Goal: Task Accomplishment & Management: Use online tool/utility

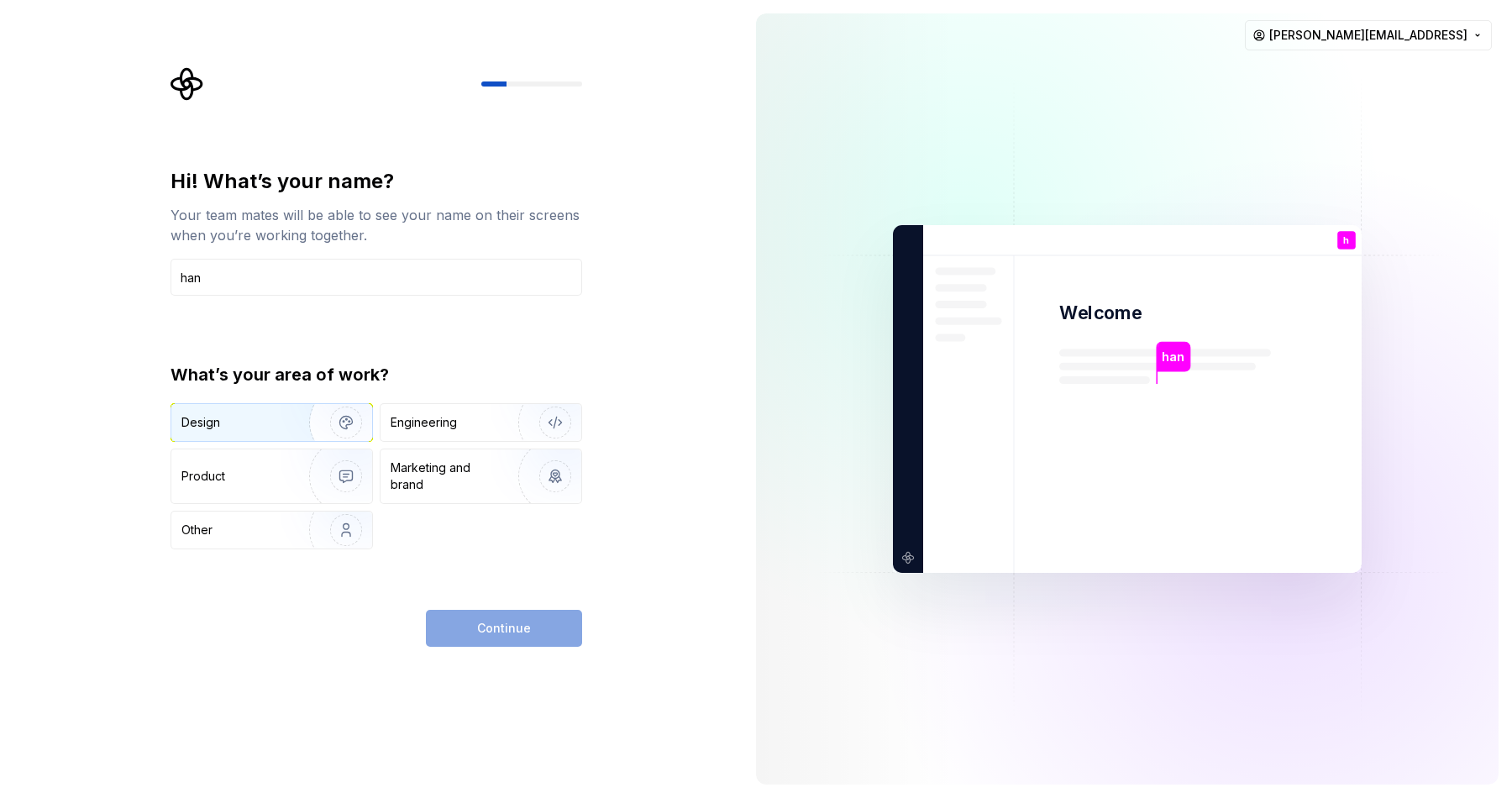
type input "han"
click at [345, 424] on img "button" at bounding box center [335, 423] width 108 height 112
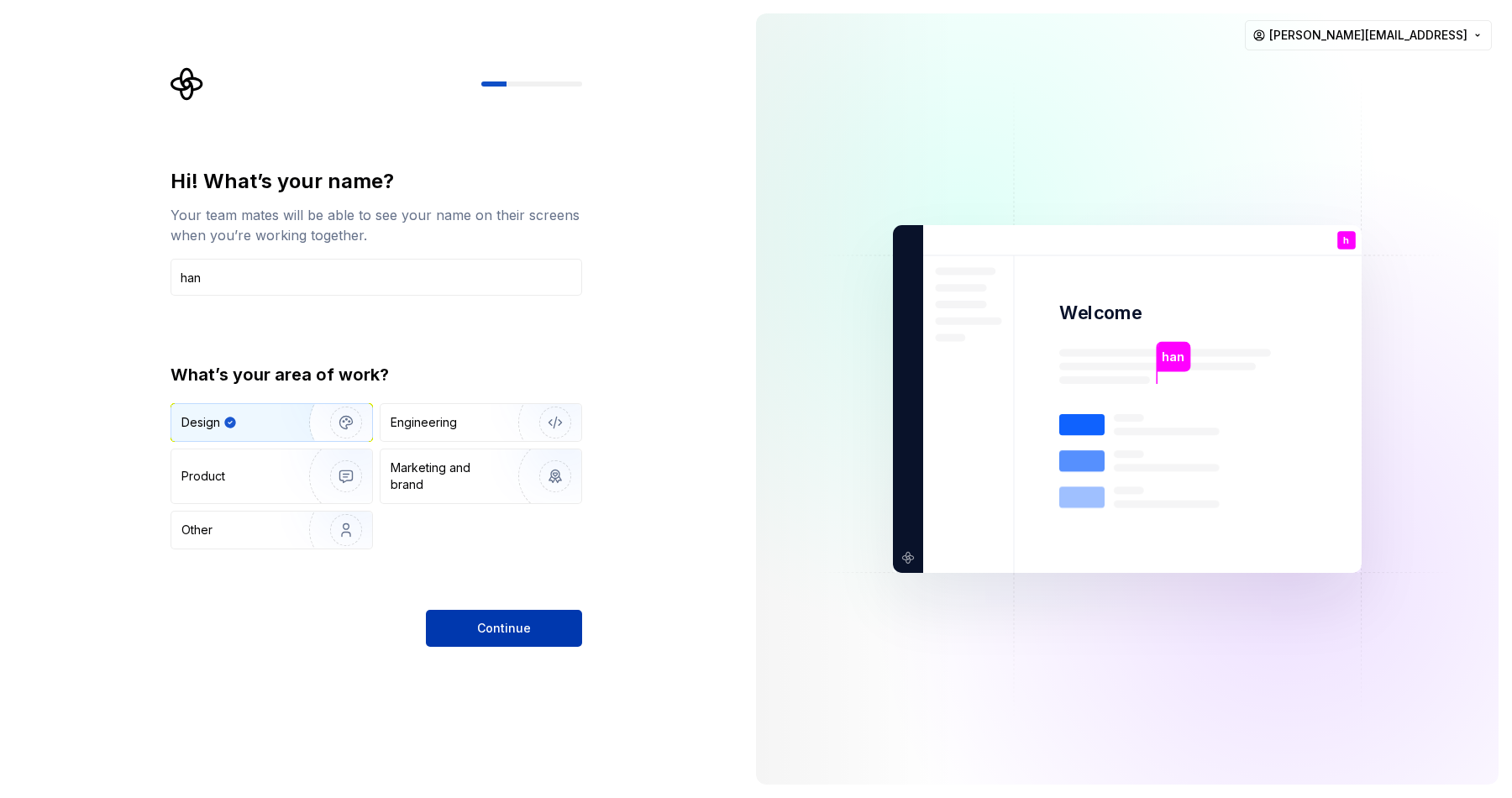
click at [536, 626] on button "Continue" at bounding box center [504, 629] width 156 height 37
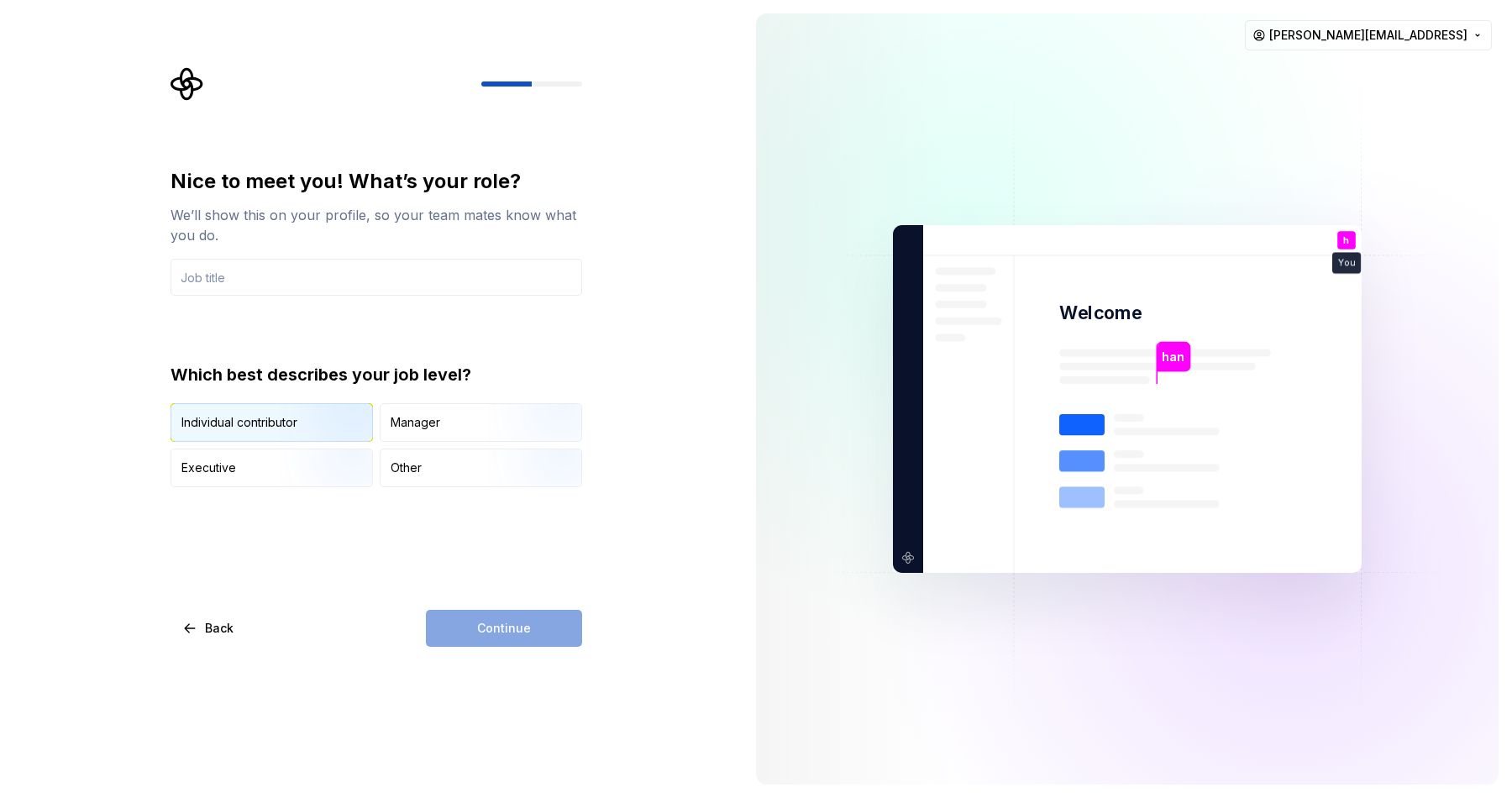
click at [316, 427] on img "button" at bounding box center [331, 444] width 108 height 112
click at [484, 621] on div "Continue" at bounding box center [504, 629] width 156 height 37
click at [231, 263] on input "text" at bounding box center [377, 277] width 412 height 37
type input "product designer"
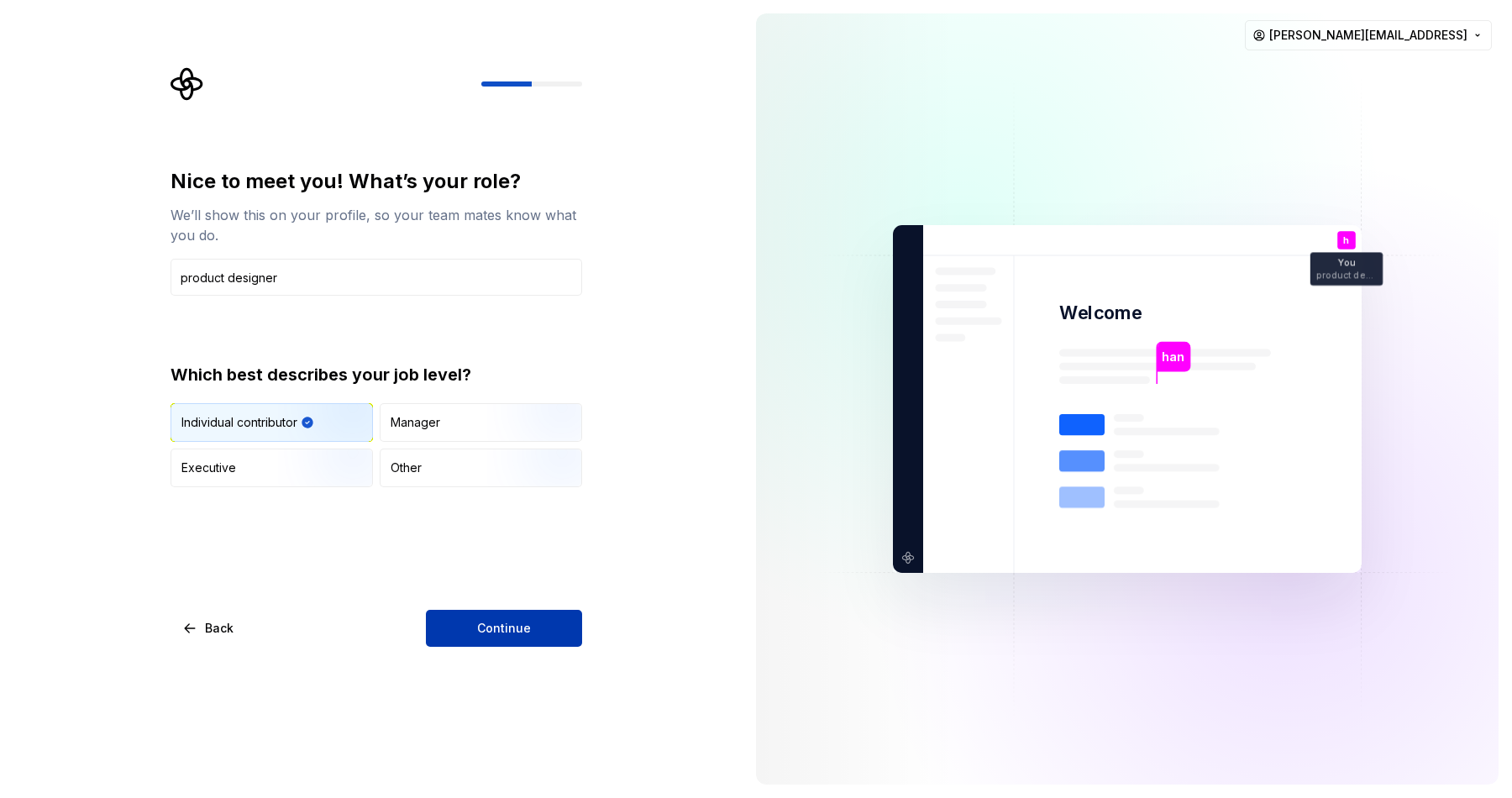
click at [515, 629] on span "Continue" at bounding box center [503, 628] width 53 height 17
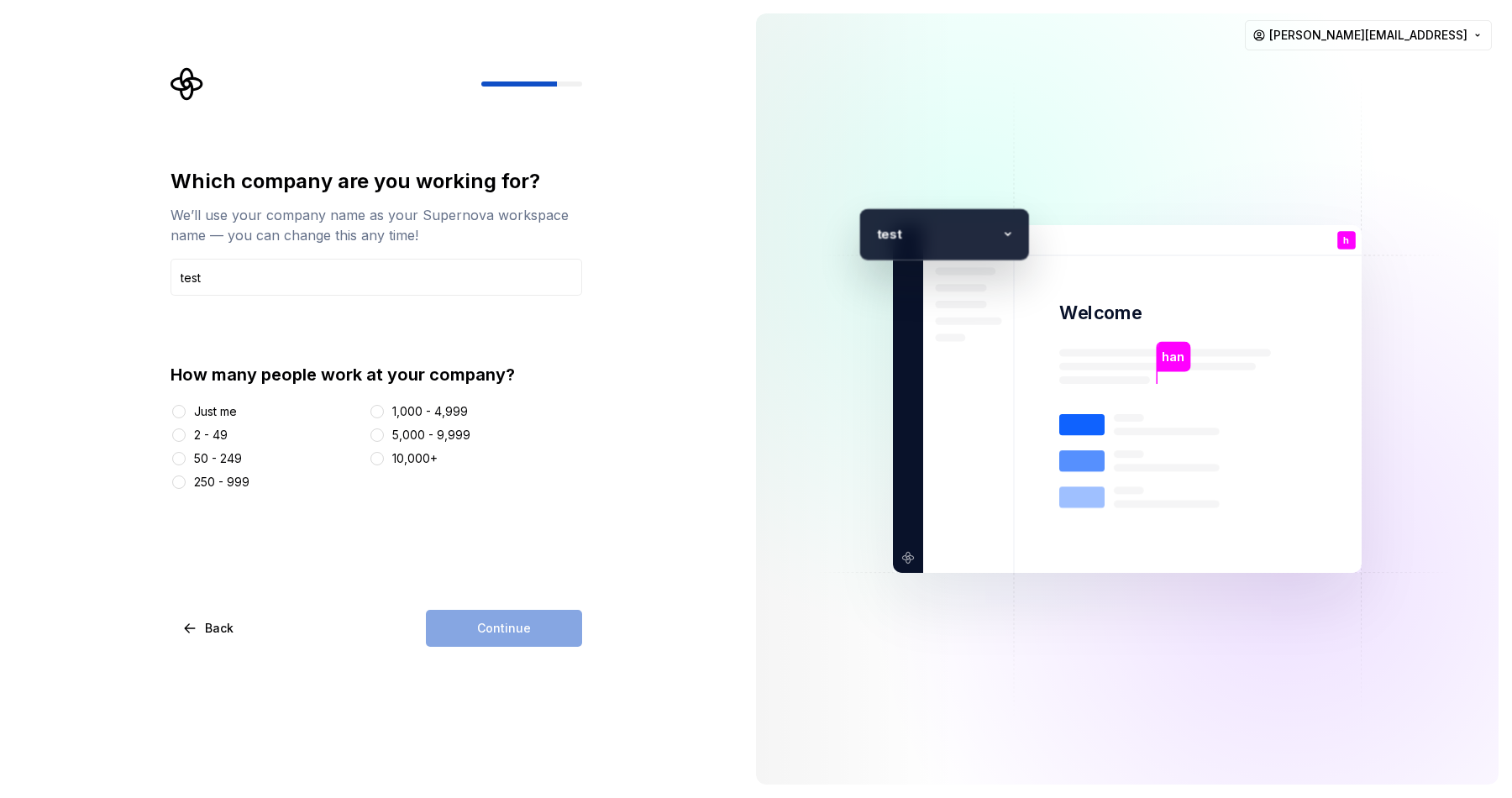
type input "test"
click at [177, 433] on button "2 - 49" at bounding box center [178, 435] width 13 height 13
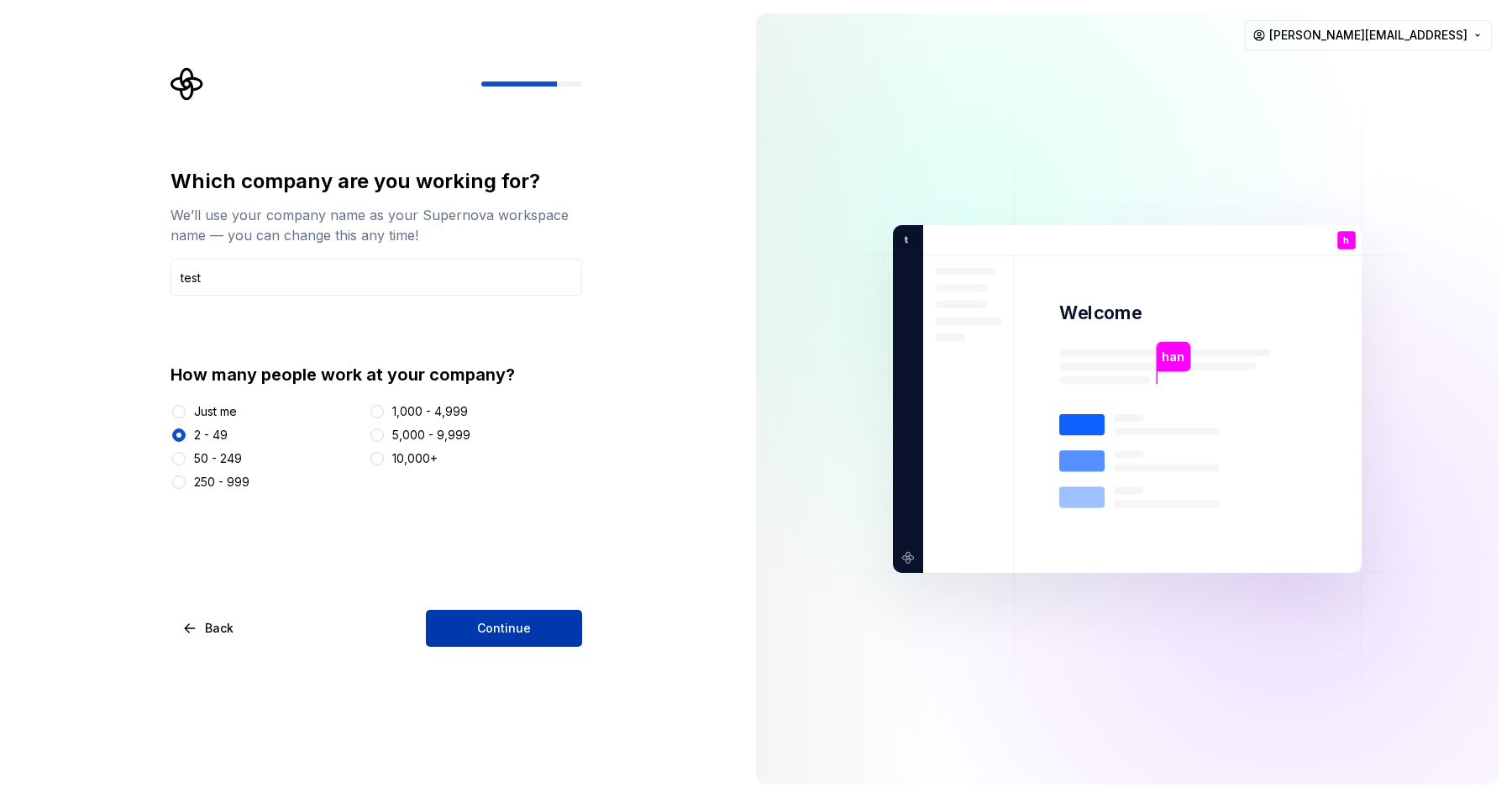
click at [499, 629] on span "Continue" at bounding box center [503, 628] width 53 height 17
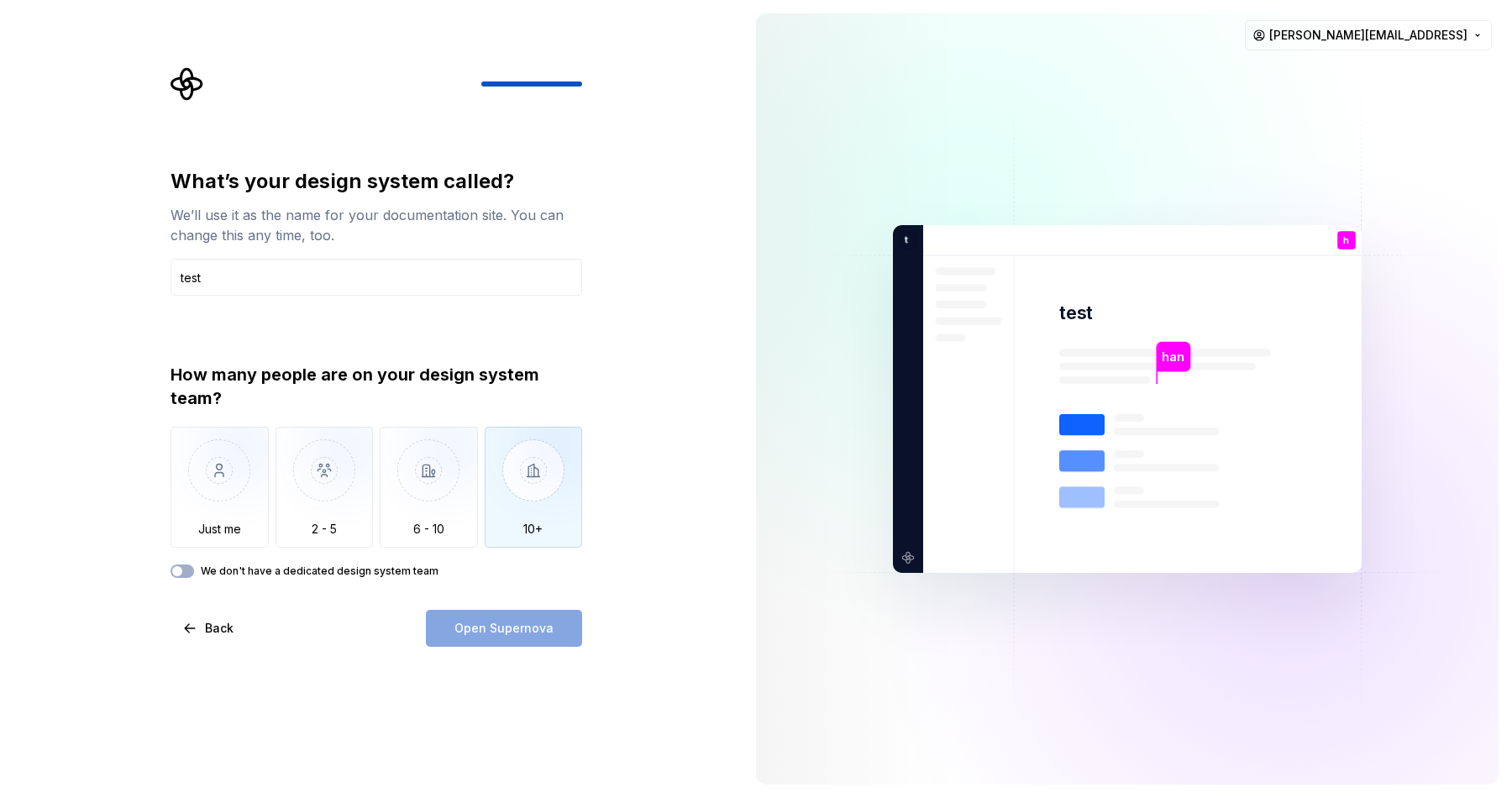
type input "test"
click at [529, 490] on img "button" at bounding box center [534, 483] width 98 height 112
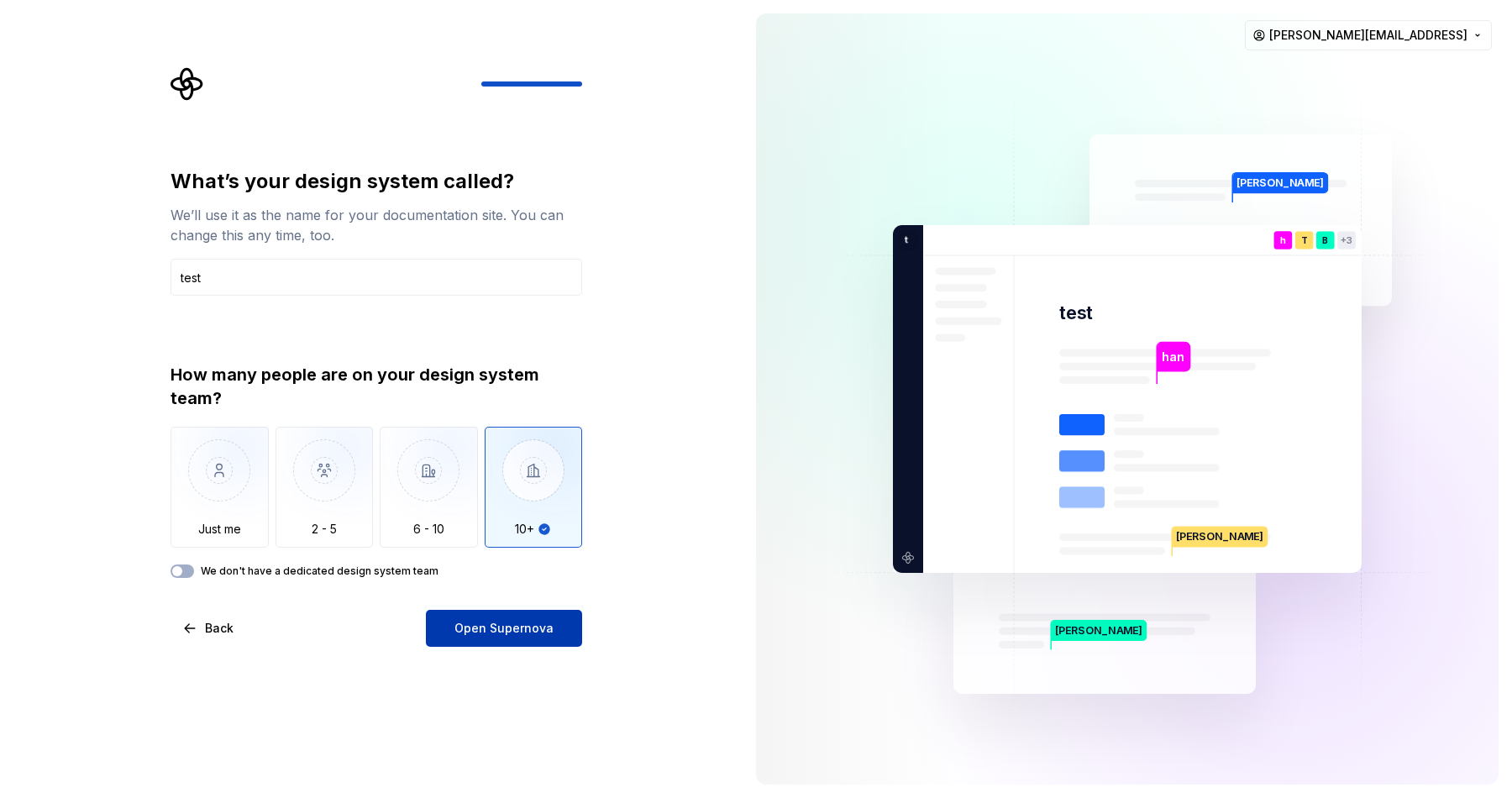
click at [536, 632] on span "Open Supernova" at bounding box center [503, 628] width 99 height 17
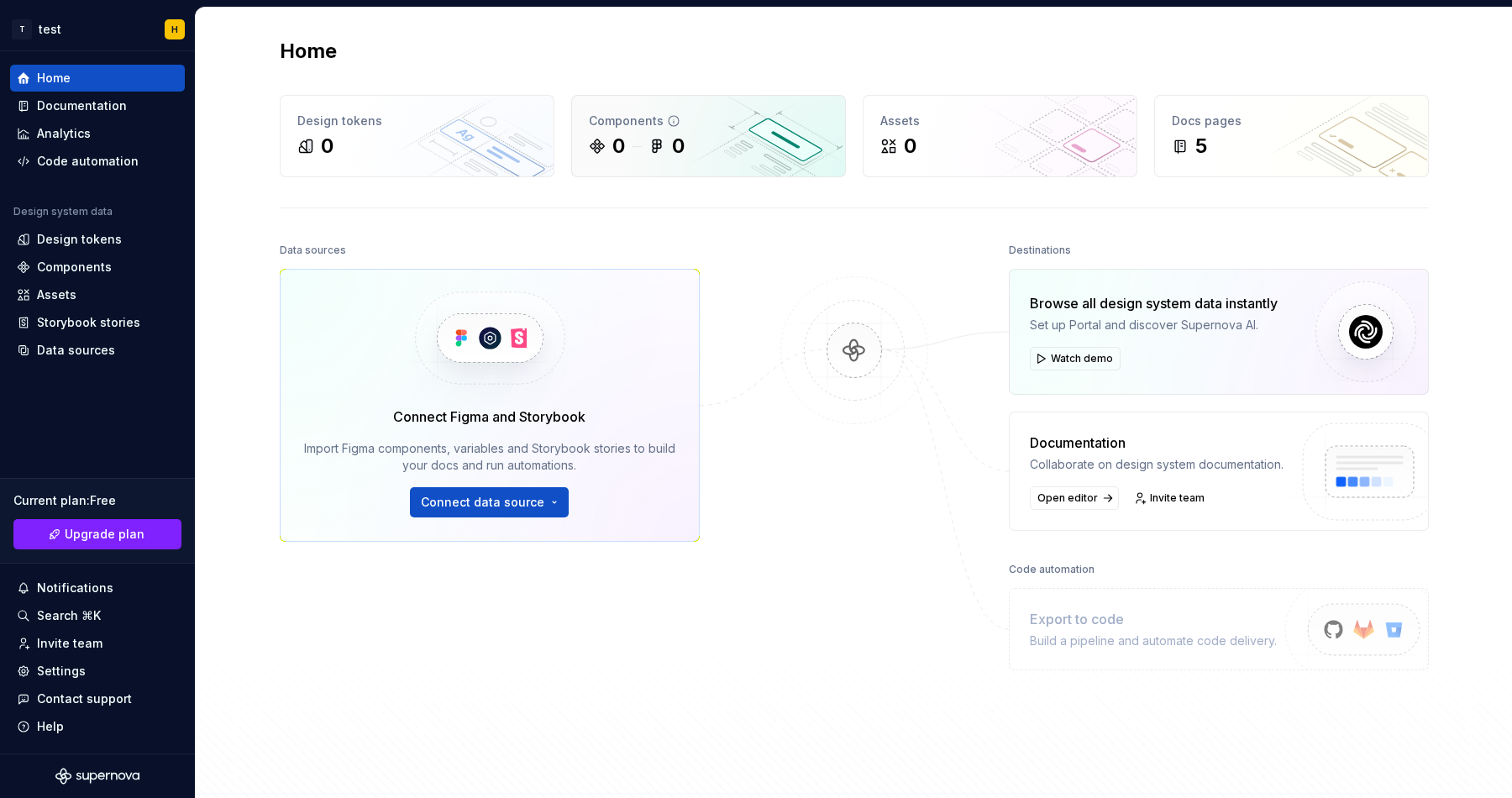
click at [680, 153] on div "0" at bounding box center [678, 146] width 12 height 27
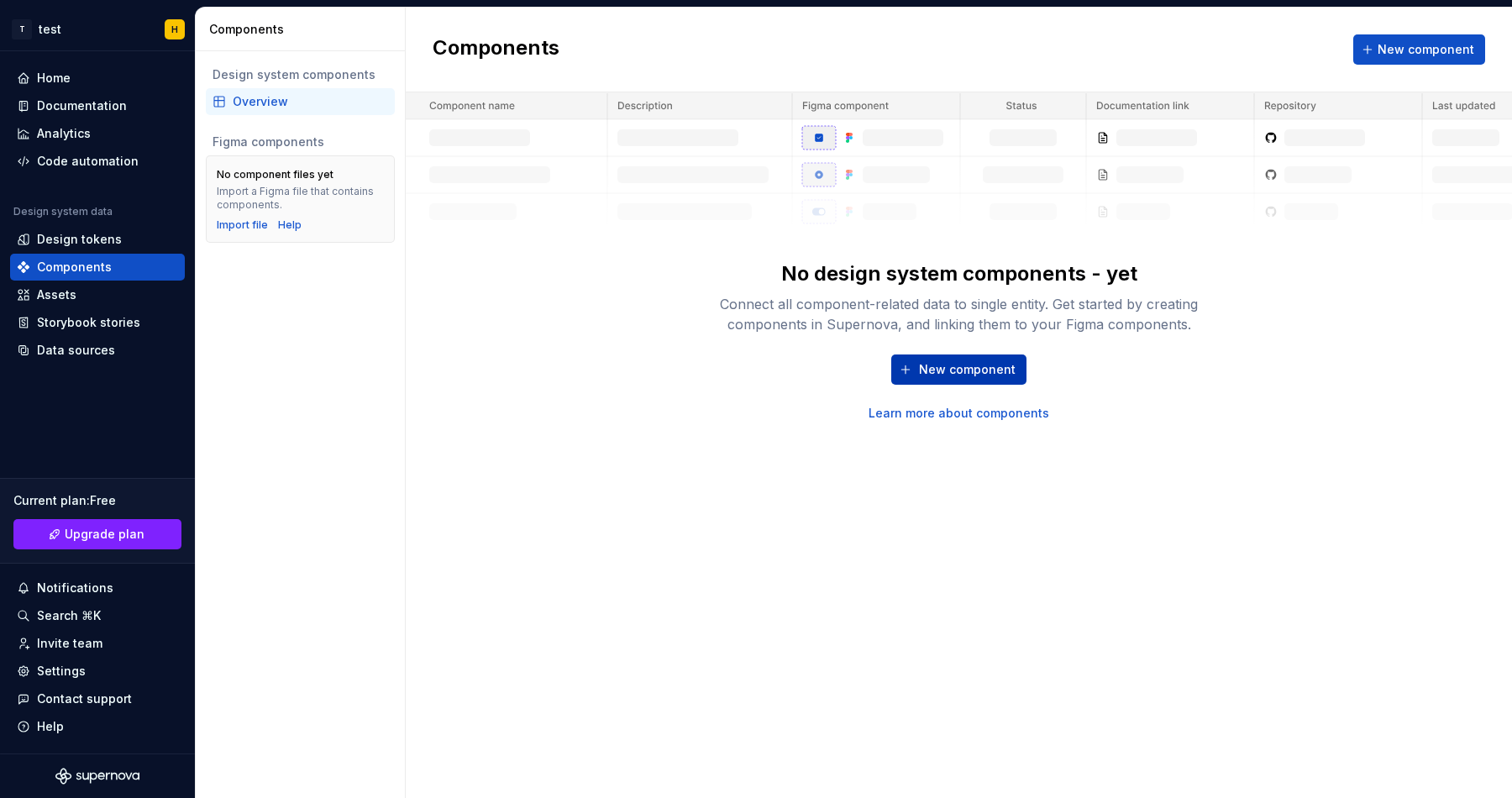
click at [941, 374] on span "New component" at bounding box center [967, 369] width 96 height 17
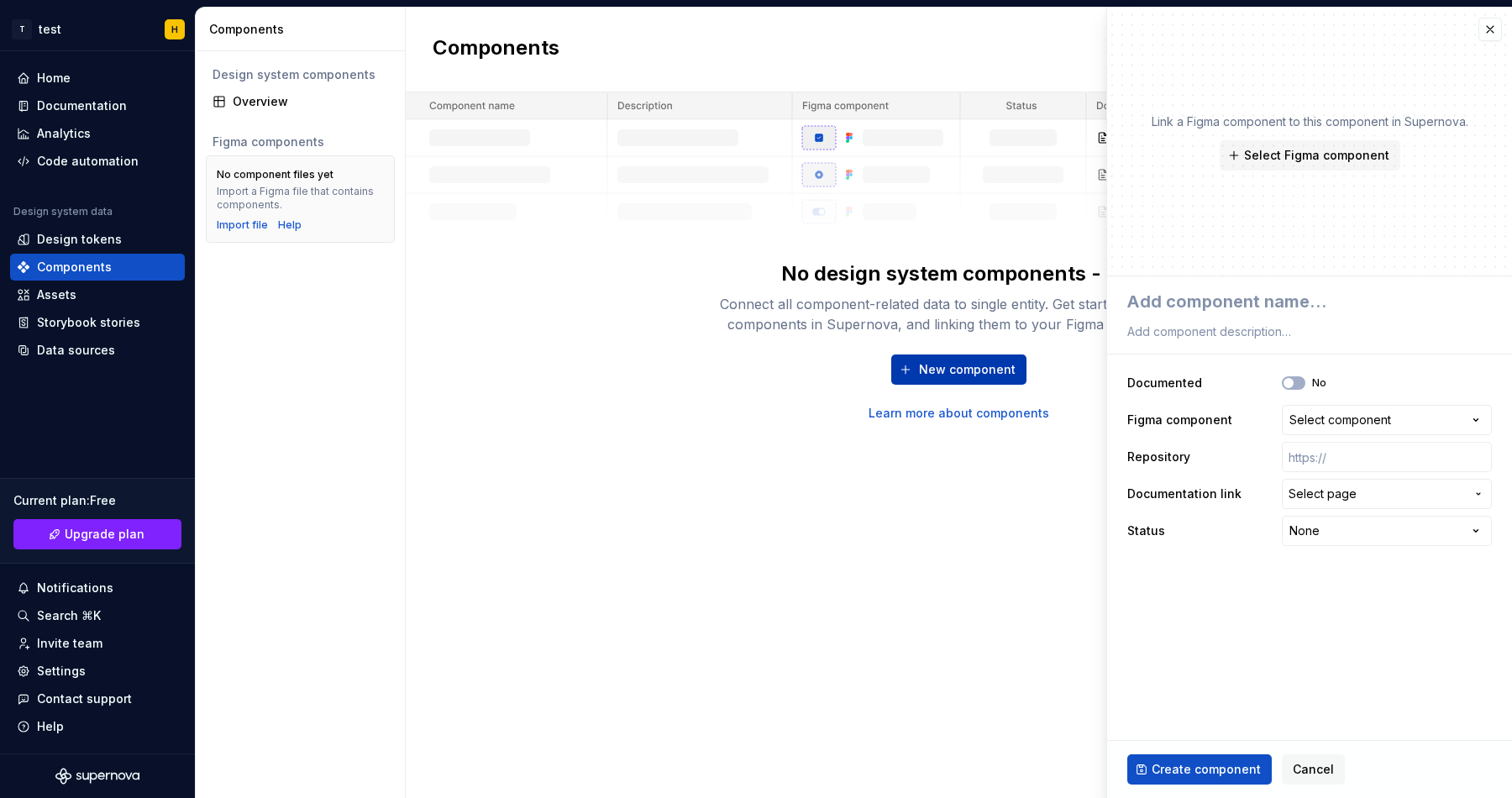
type textarea "*"
type textarea "c"
type textarea "*"
type textarea "ca"
type textarea "*"
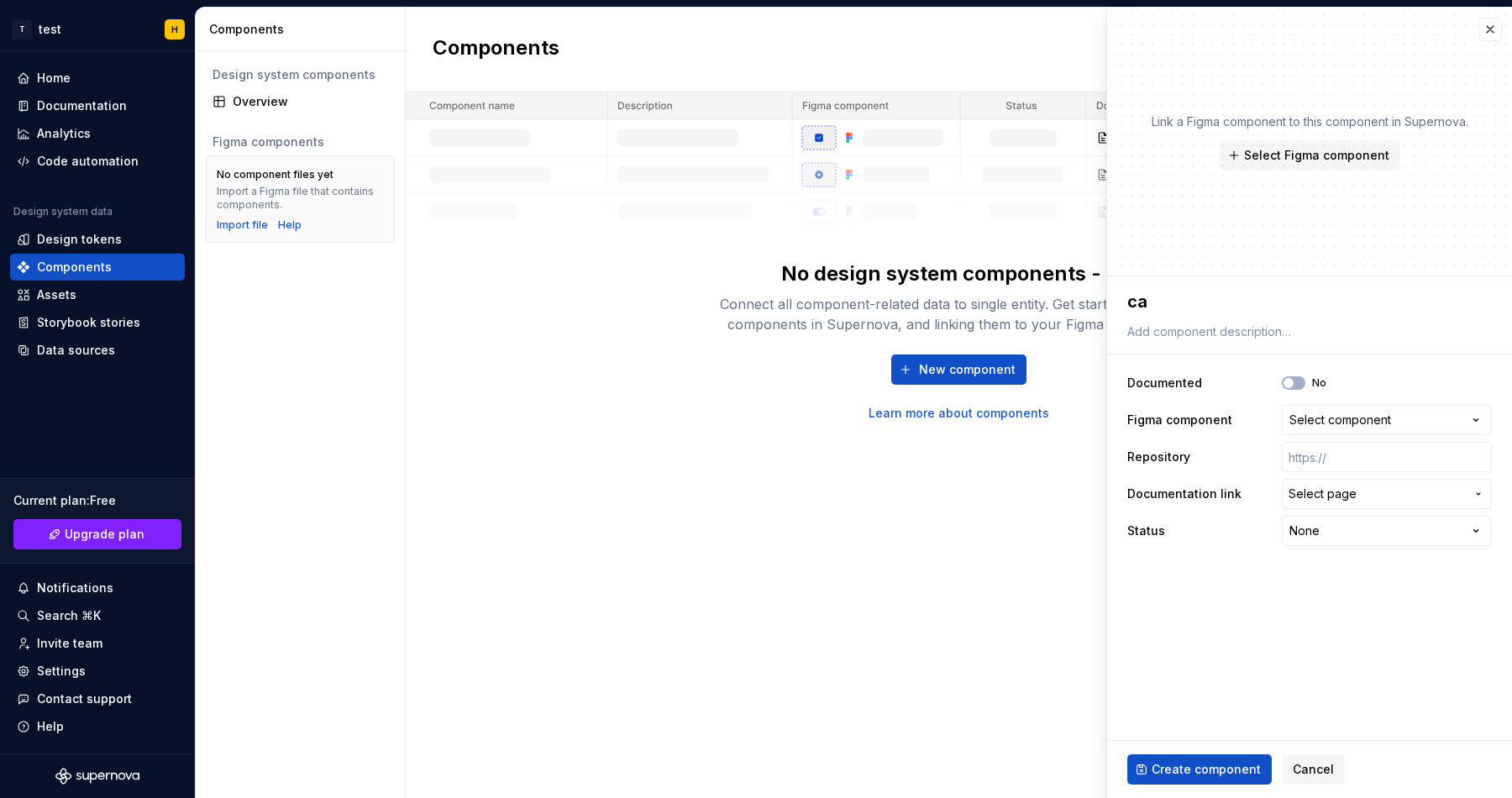
type textarea "car"
type textarea "*"
type textarea "card"
type textarea "*"
type textarea "card"
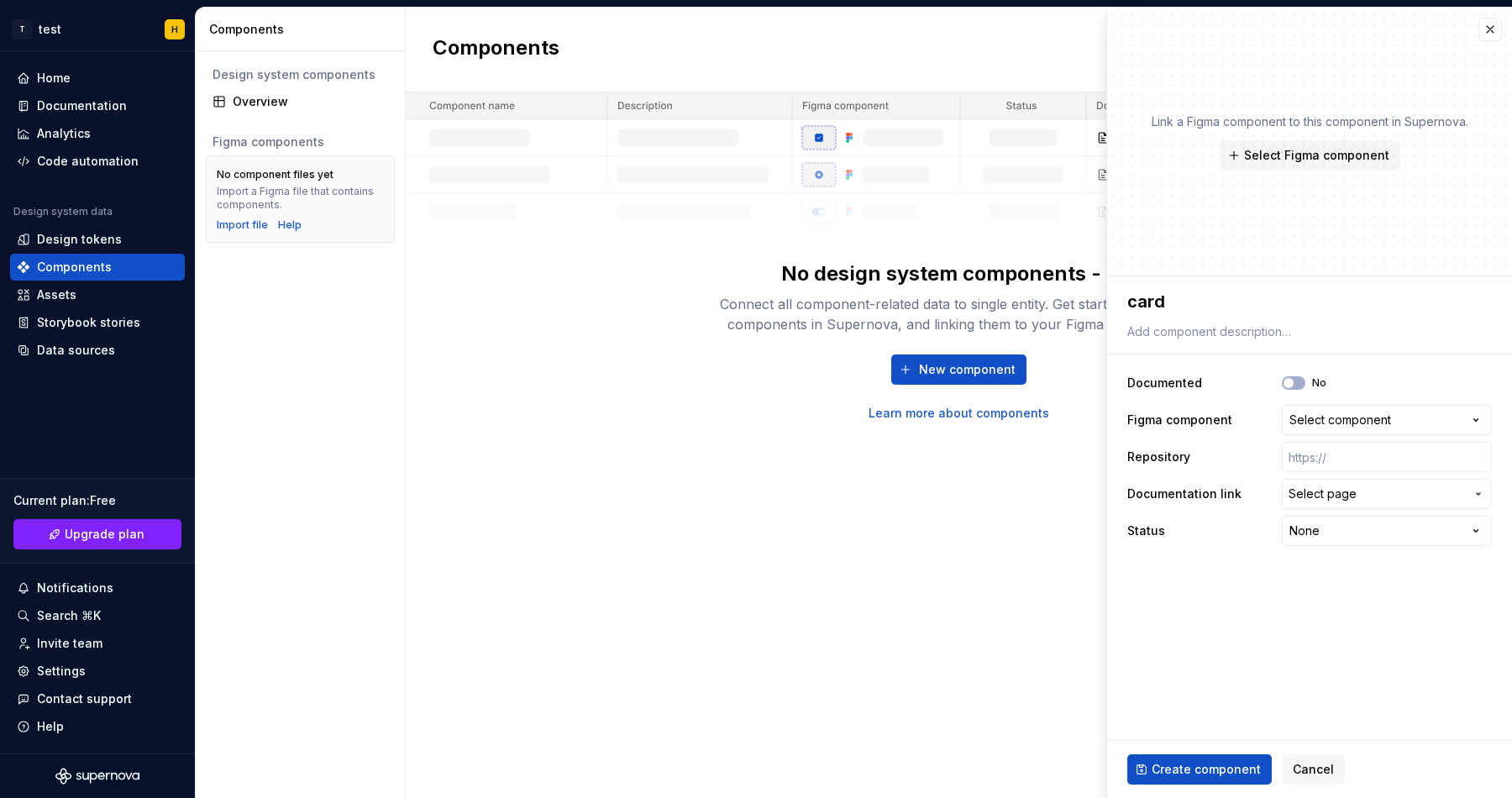
type textarea "*"
type textarea "card e"
type textarea "*"
type textarea "card el"
type textarea "*"
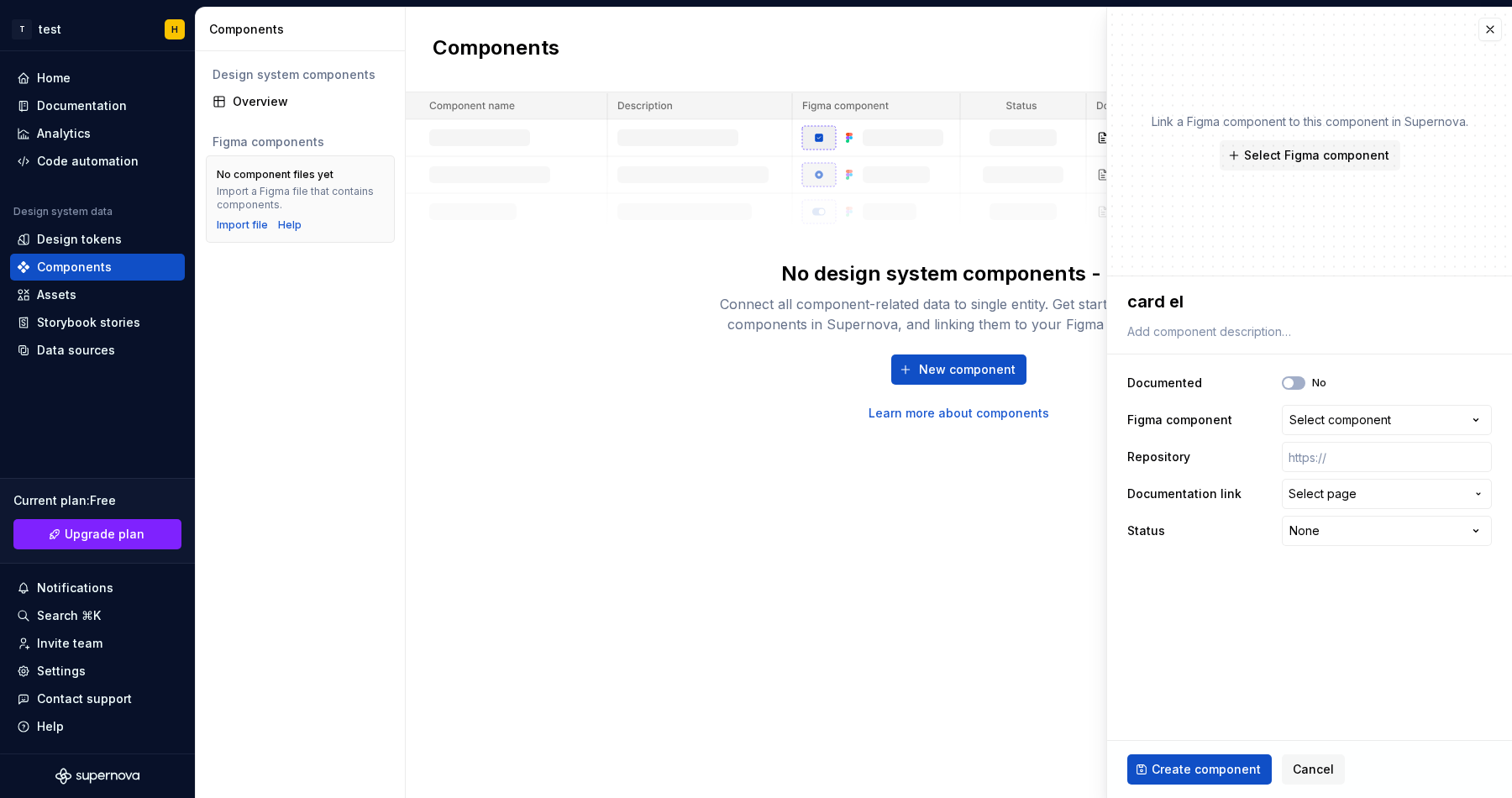
type textarea "card ele"
type textarea "*"
type textarea "card elem"
type textarea "*"
type textarea "card eleme"
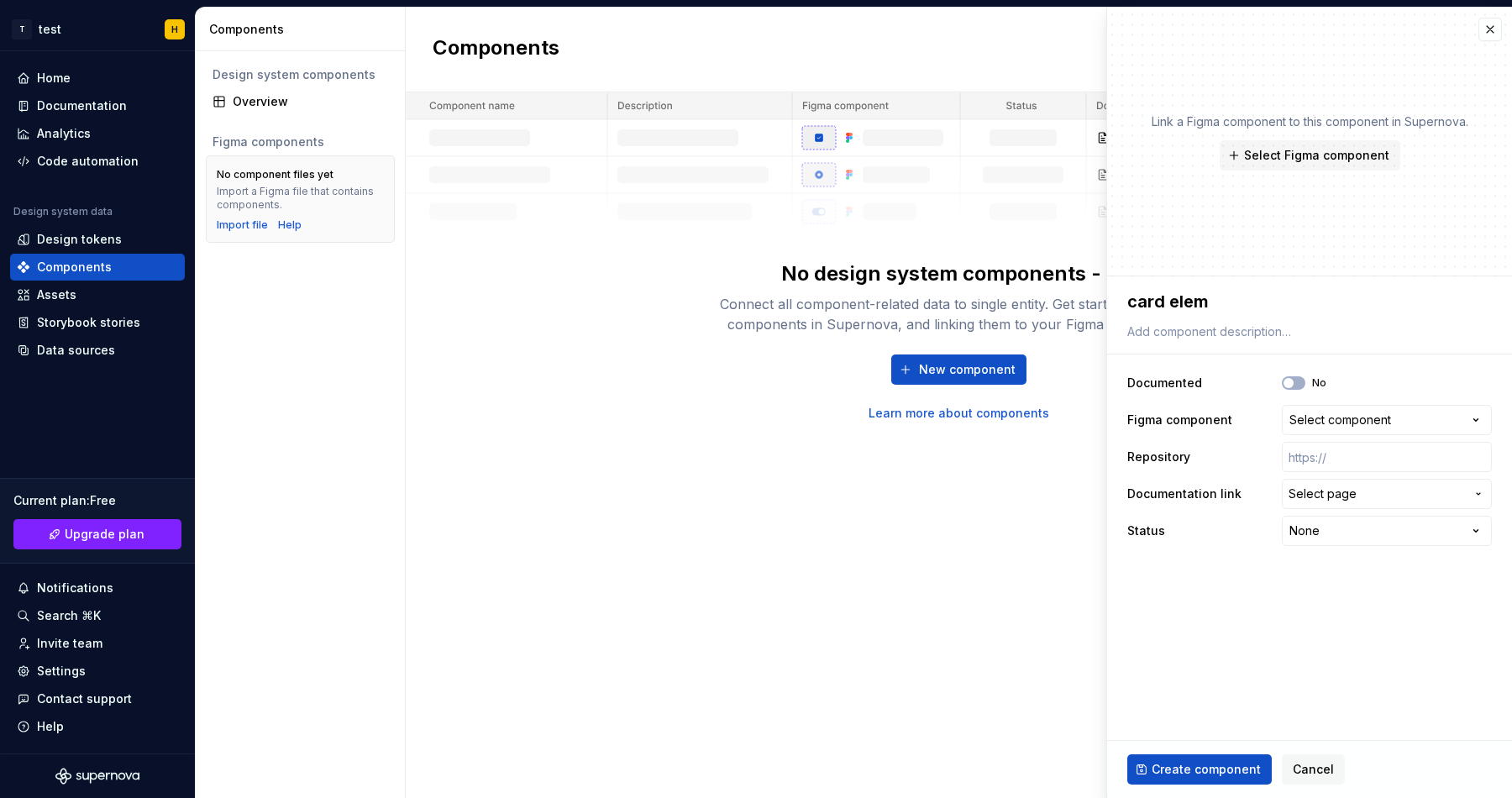
type textarea "*"
type textarea "card elemen"
type textarea "*"
type textarea "card element"
type textarea "*"
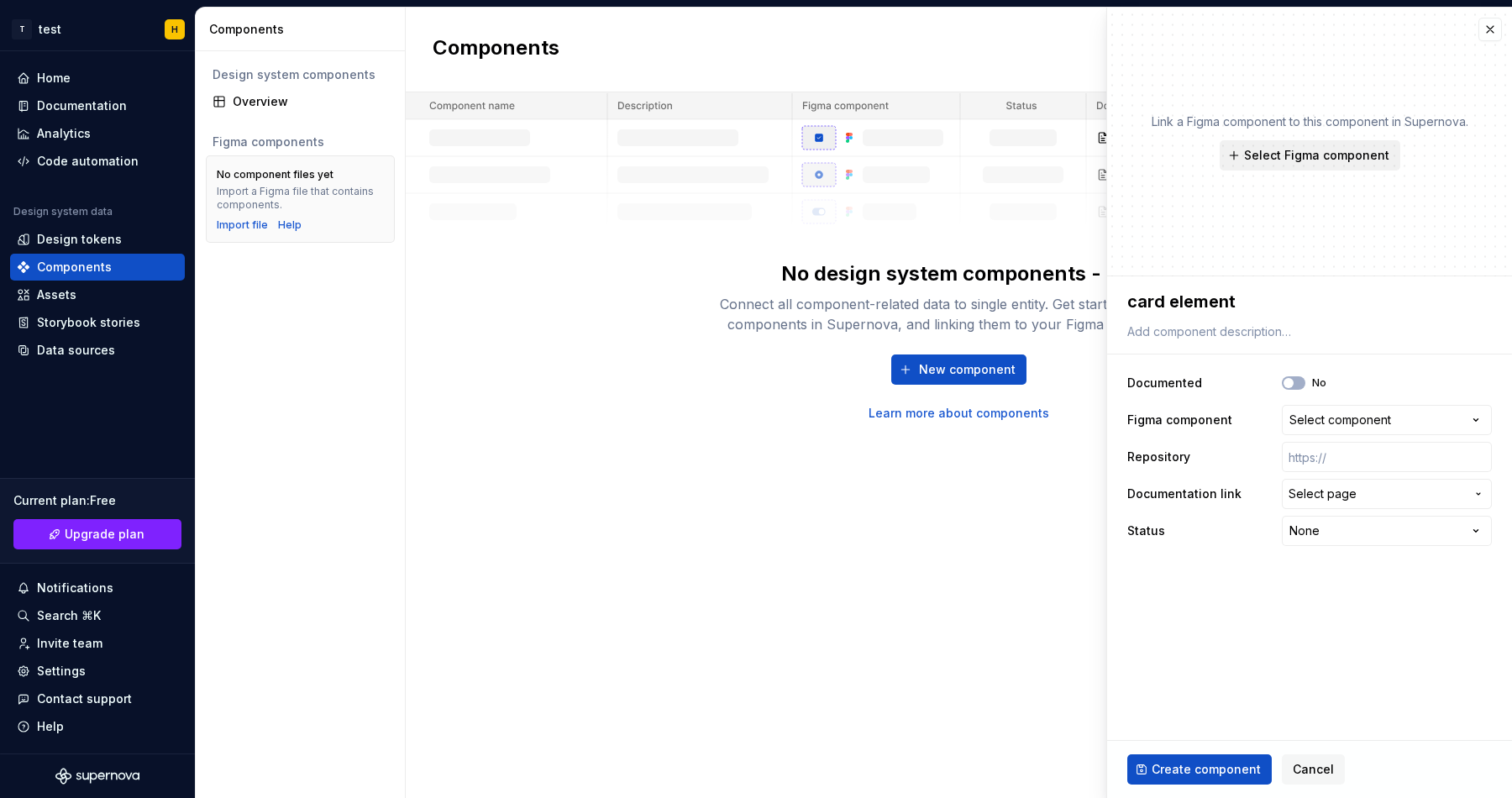
type textarea "card element"
click at [1270, 167] on button "Select Figma component" at bounding box center [1310, 155] width 181 height 30
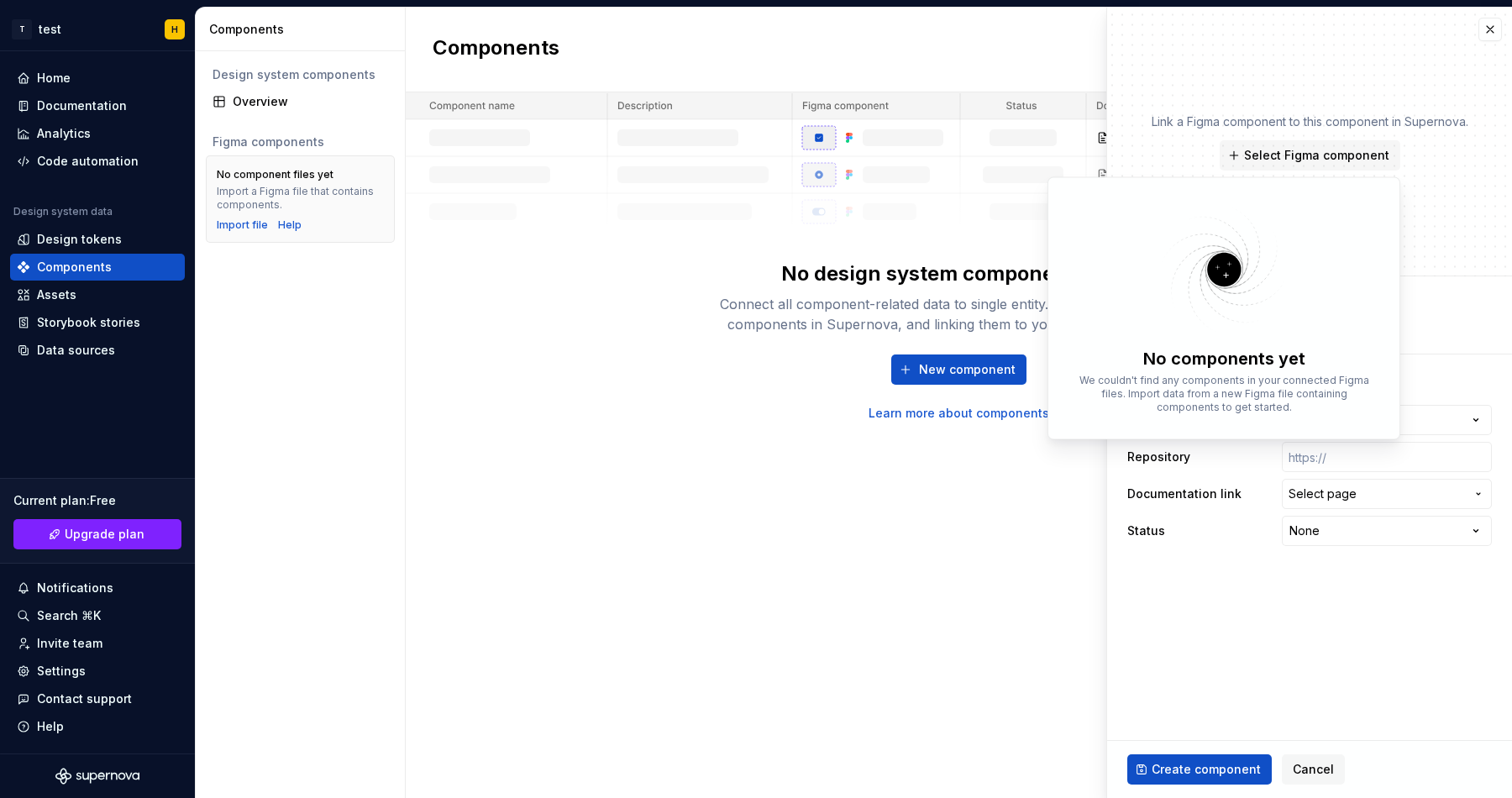
type textarea "*"
click at [1203, 652] on fieldset "**********" at bounding box center [1310, 537] width 405 height 522
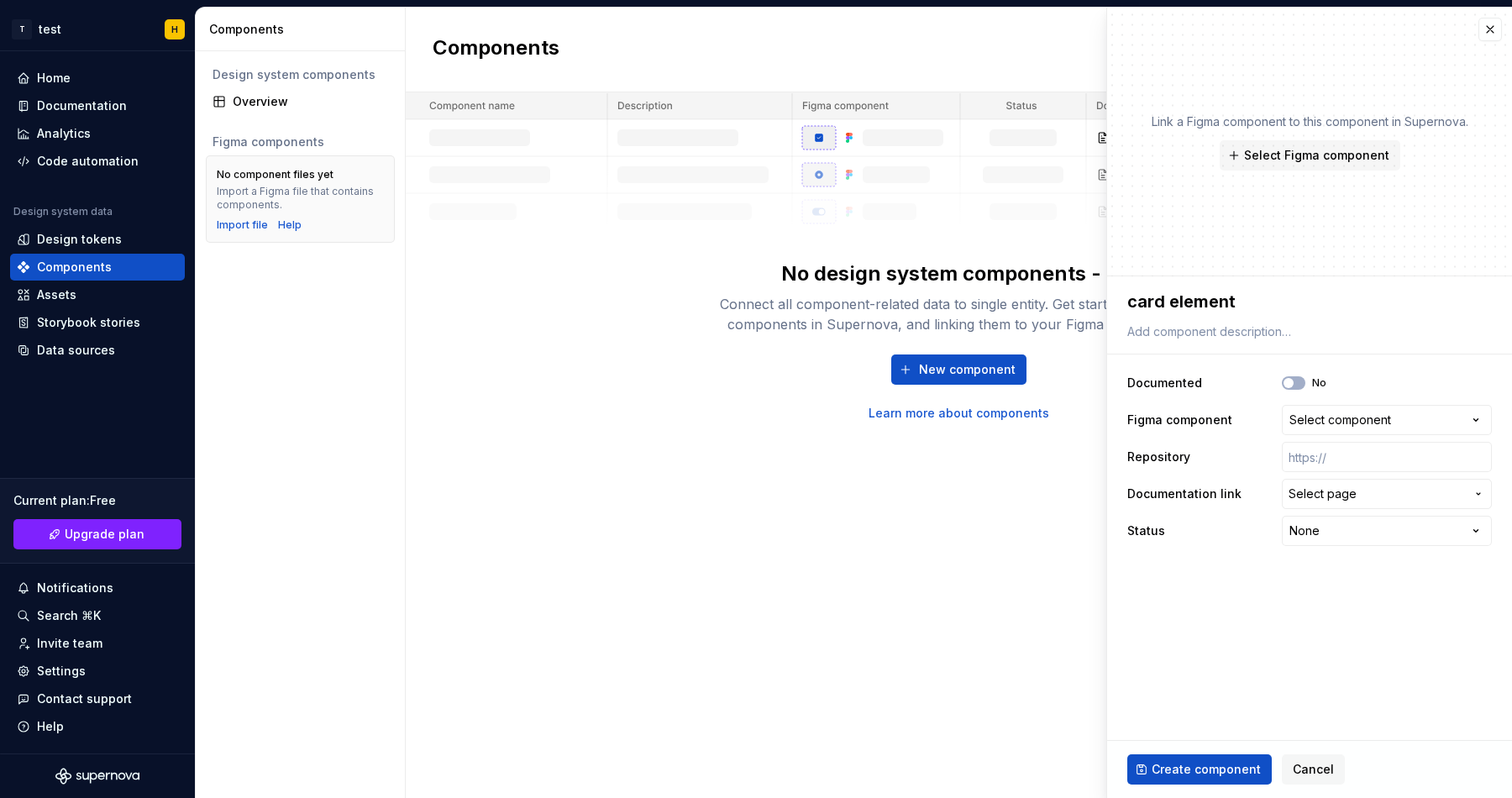
click at [1359, 435] on div "**********" at bounding box center [1310, 457] width 365 height 185
click at [1363, 422] on div "Select component" at bounding box center [1340, 420] width 102 height 17
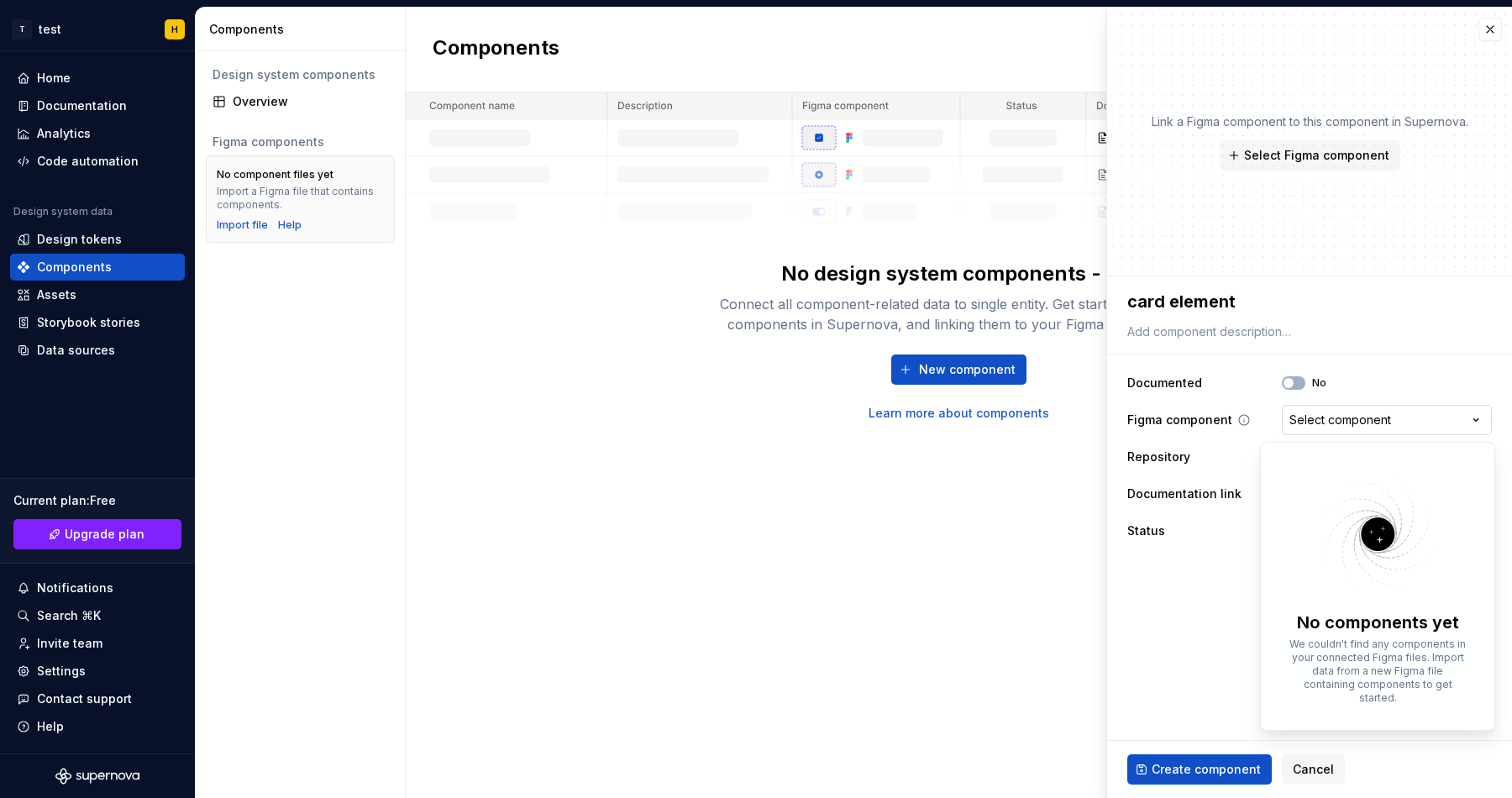
click at [1363, 422] on html "**********" at bounding box center [756, 399] width 1512 height 798
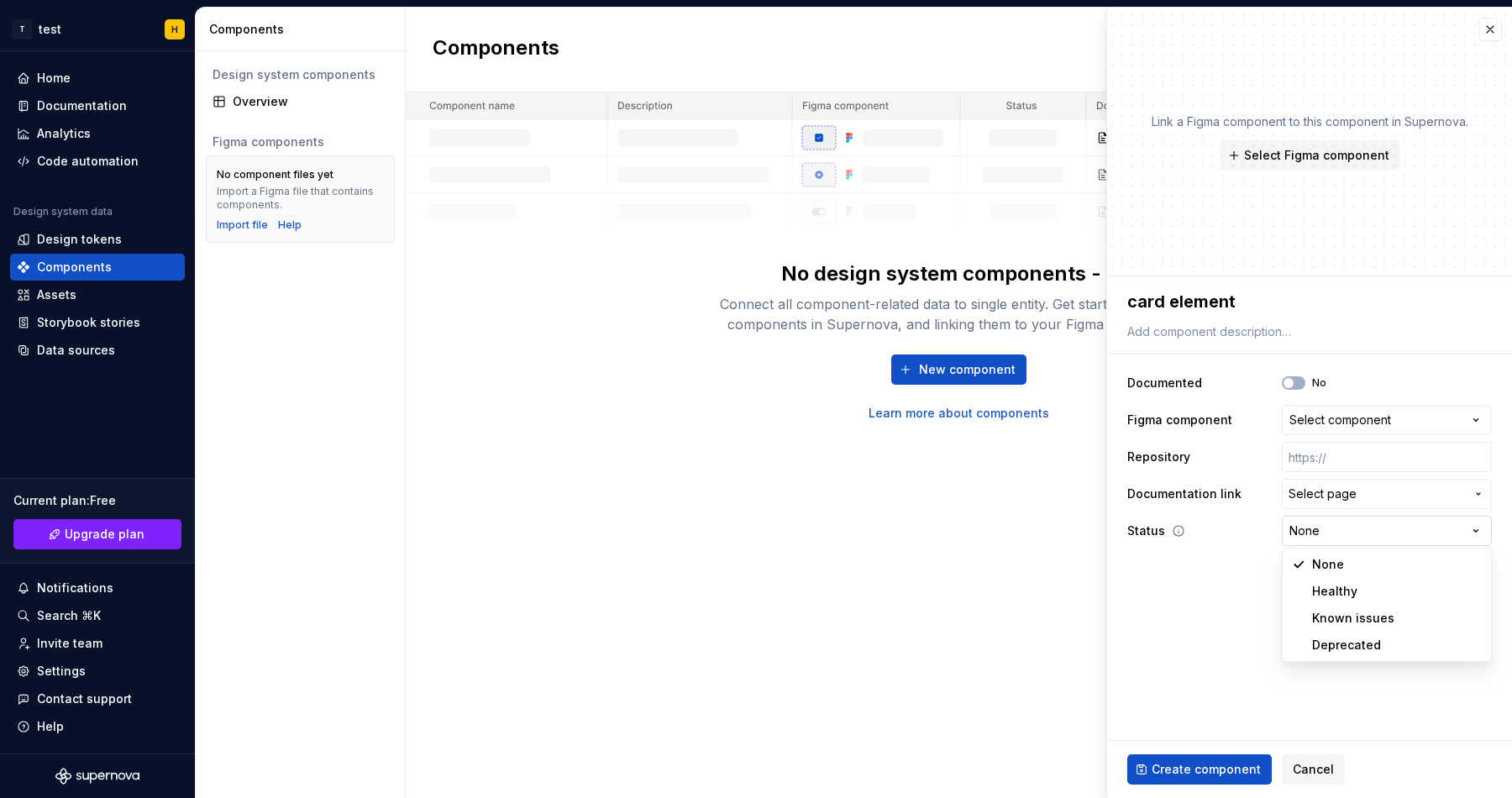
click at [1310, 535] on html "**********" at bounding box center [756, 399] width 1512 height 798
click at [1311, 533] on html "**********" at bounding box center [756, 399] width 1512 height 798
select select "**********"
click at [1336, 539] on html "**********" at bounding box center [756, 399] width 1512 height 798
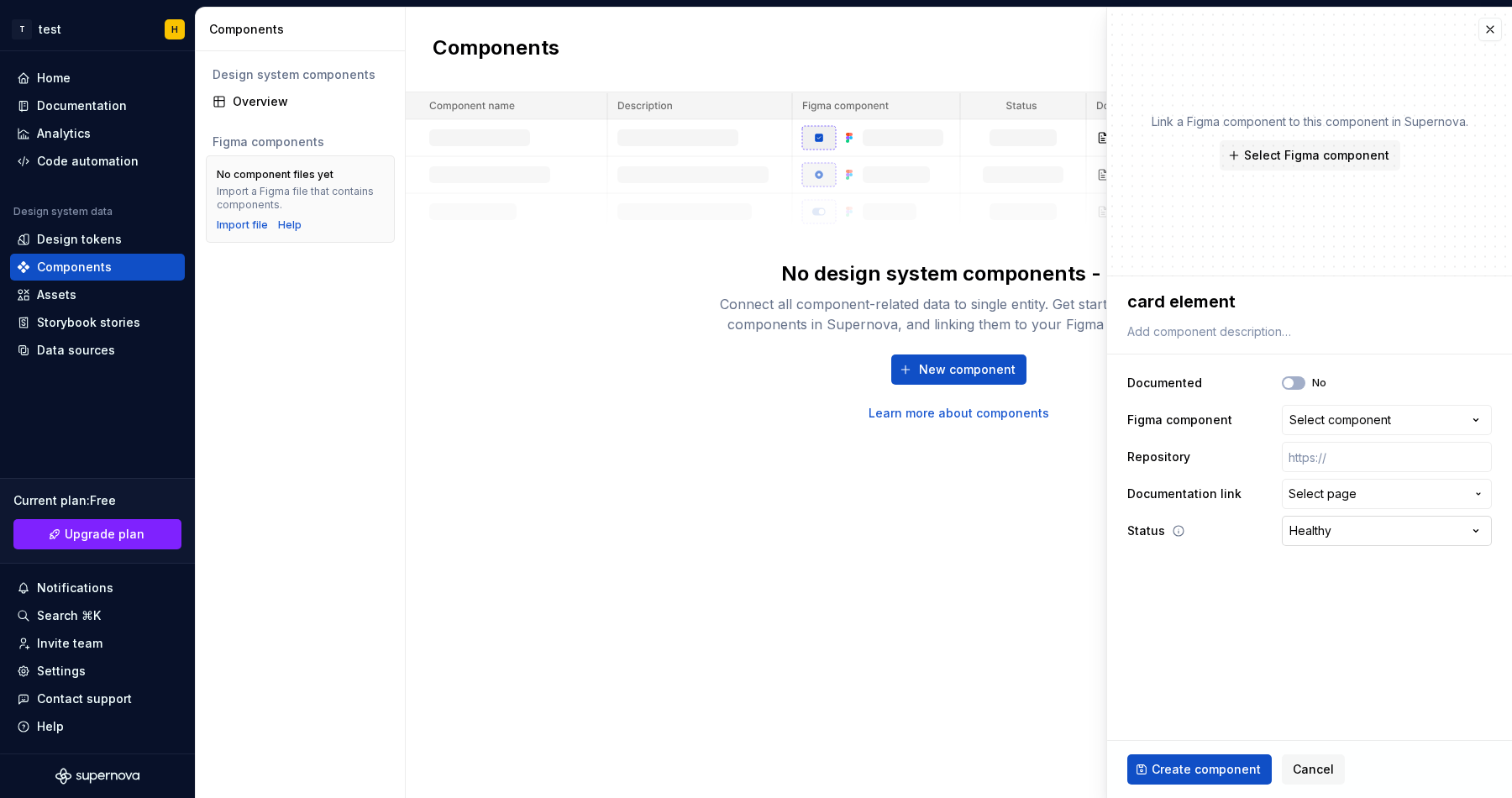
click at [1336, 539] on html "**********" at bounding box center [756, 399] width 1512 height 798
click at [1140, 636] on fieldset "**********" at bounding box center [1310, 537] width 405 height 522
click at [749, 556] on div "Components New component No design system components - yet Connect all componen…" at bounding box center [959, 403] width 1106 height 791
click at [96, 536] on span "Upgrade plan" at bounding box center [104, 534] width 80 height 17
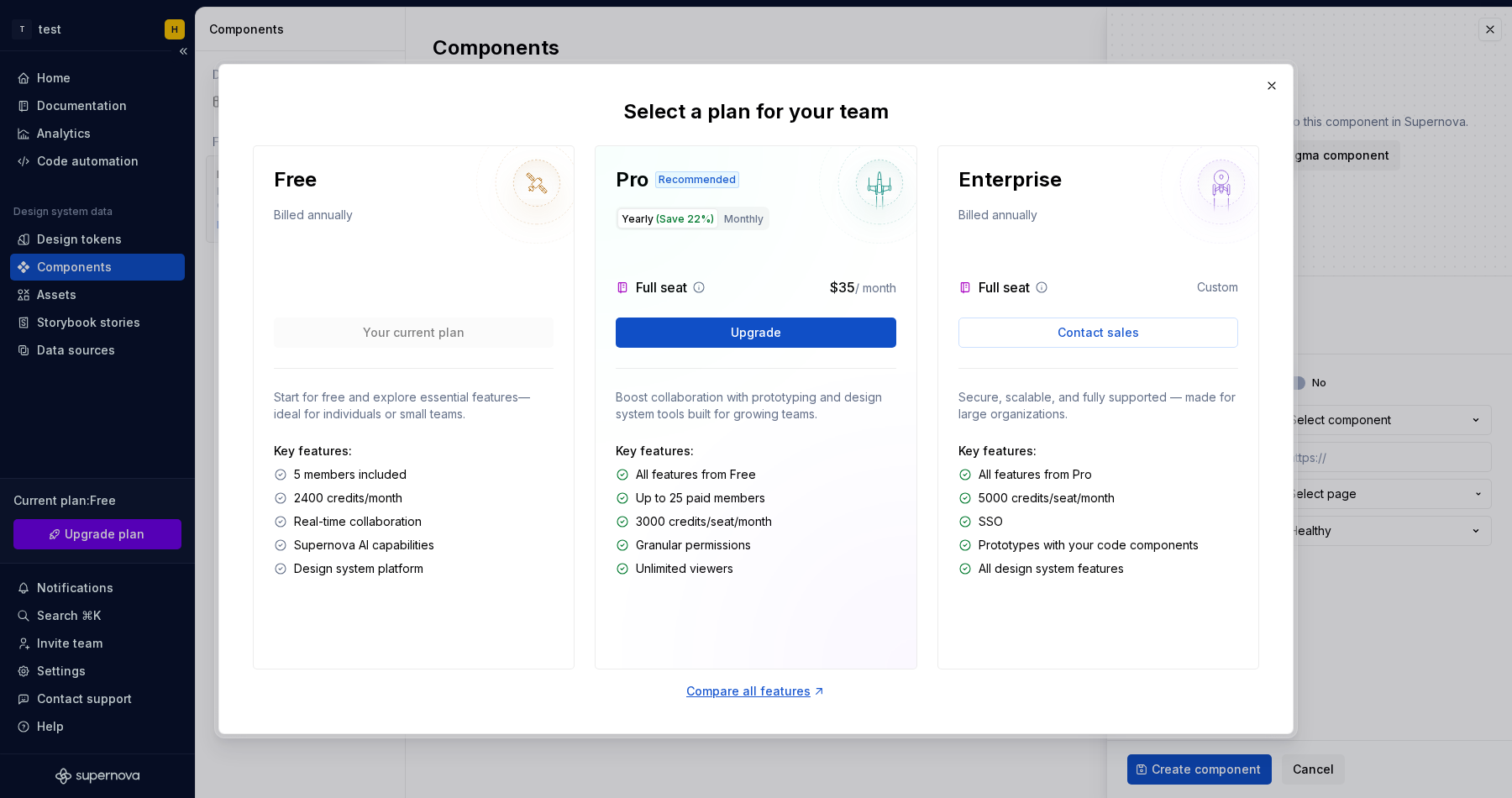
type textarea "*"
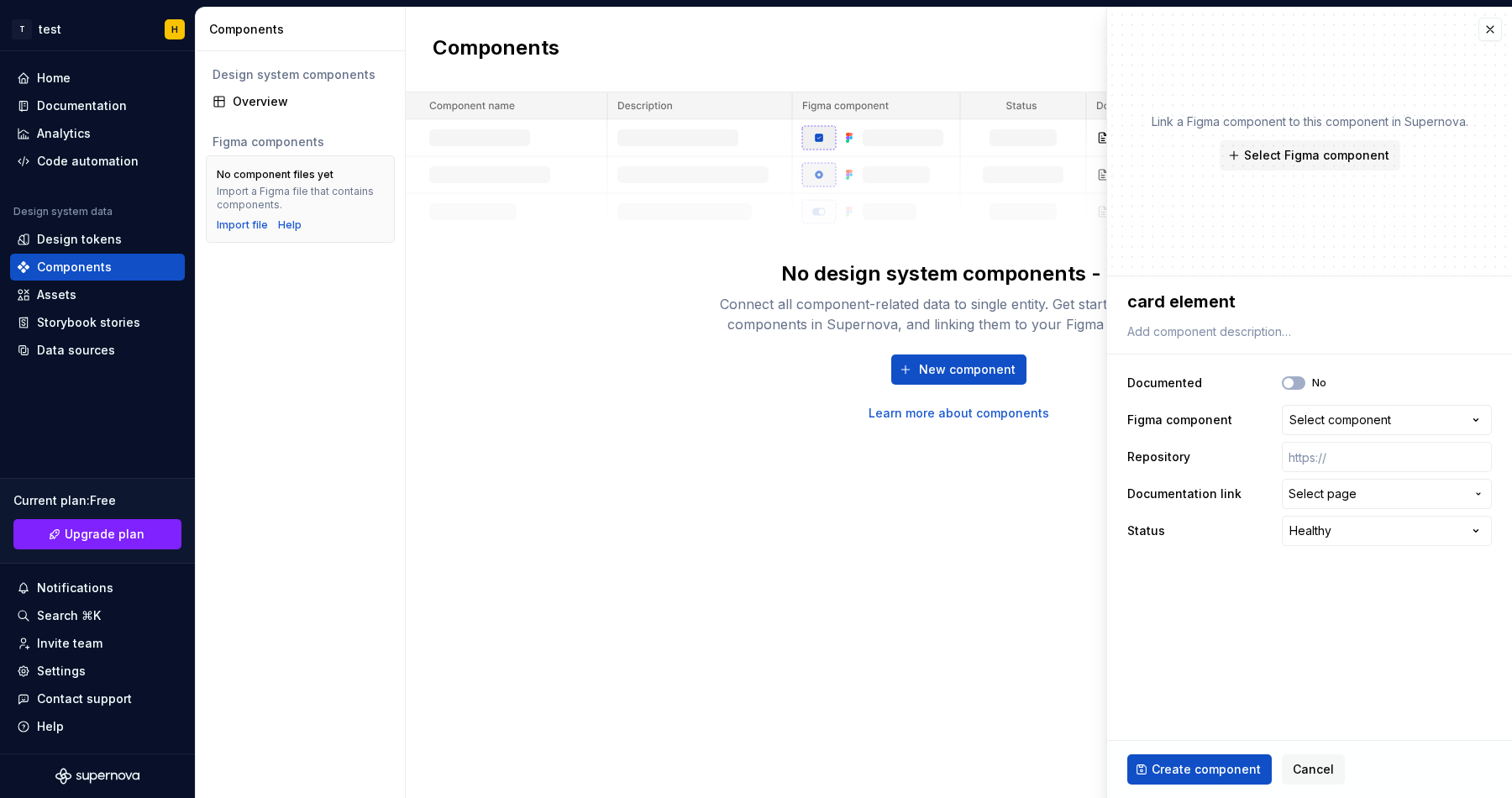
click at [601, 562] on div "Components New component No design system components - yet Connect all componen…" at bounding box center [959, 403] width 1106 height 791
click at [96, 233] on div "Design tokens" at bounding box center [79, 239] width 85 height 17
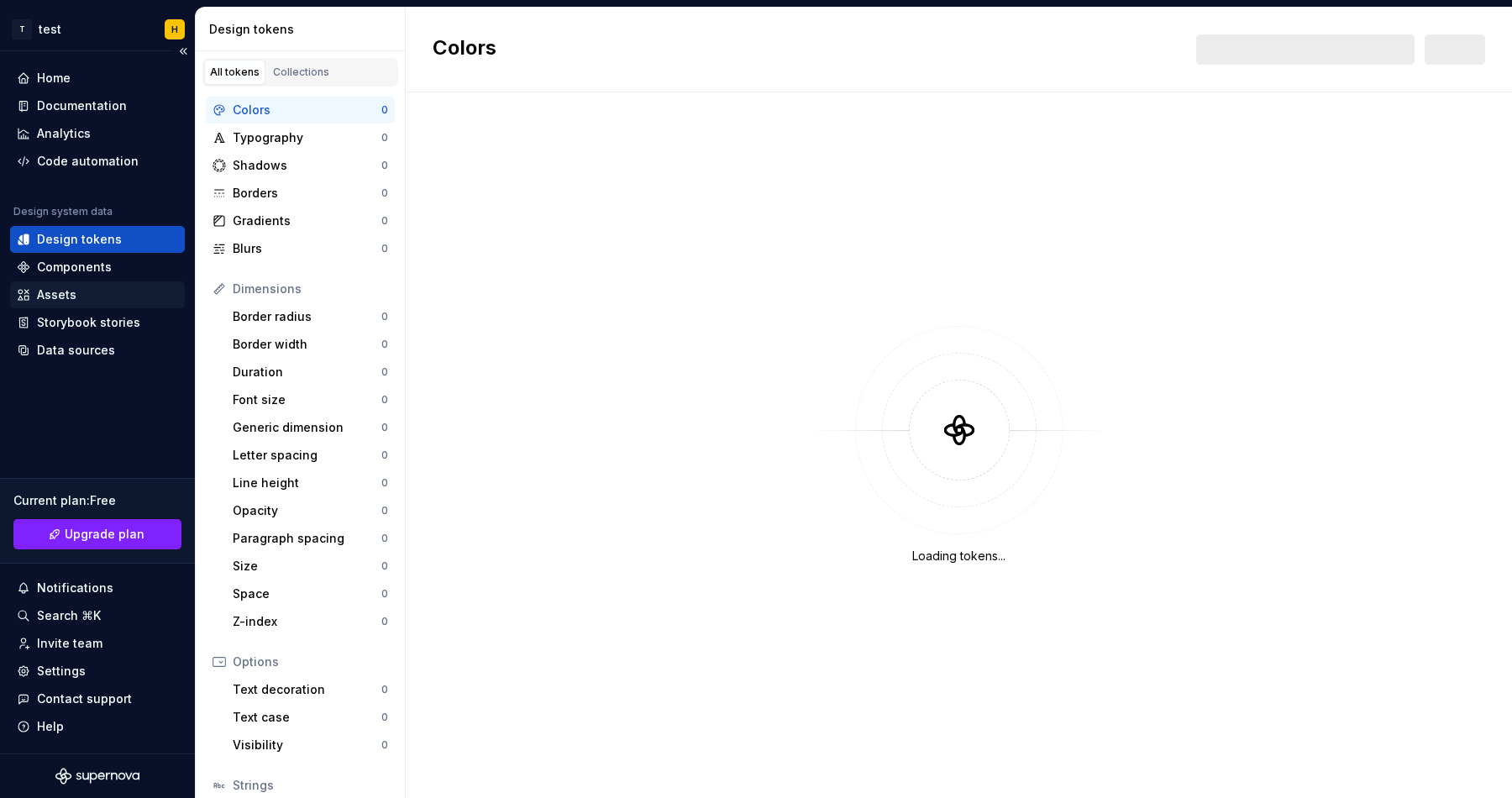
click at [71, 292] on div "Assets" at bounding box center [56, 295] width 39 height 17
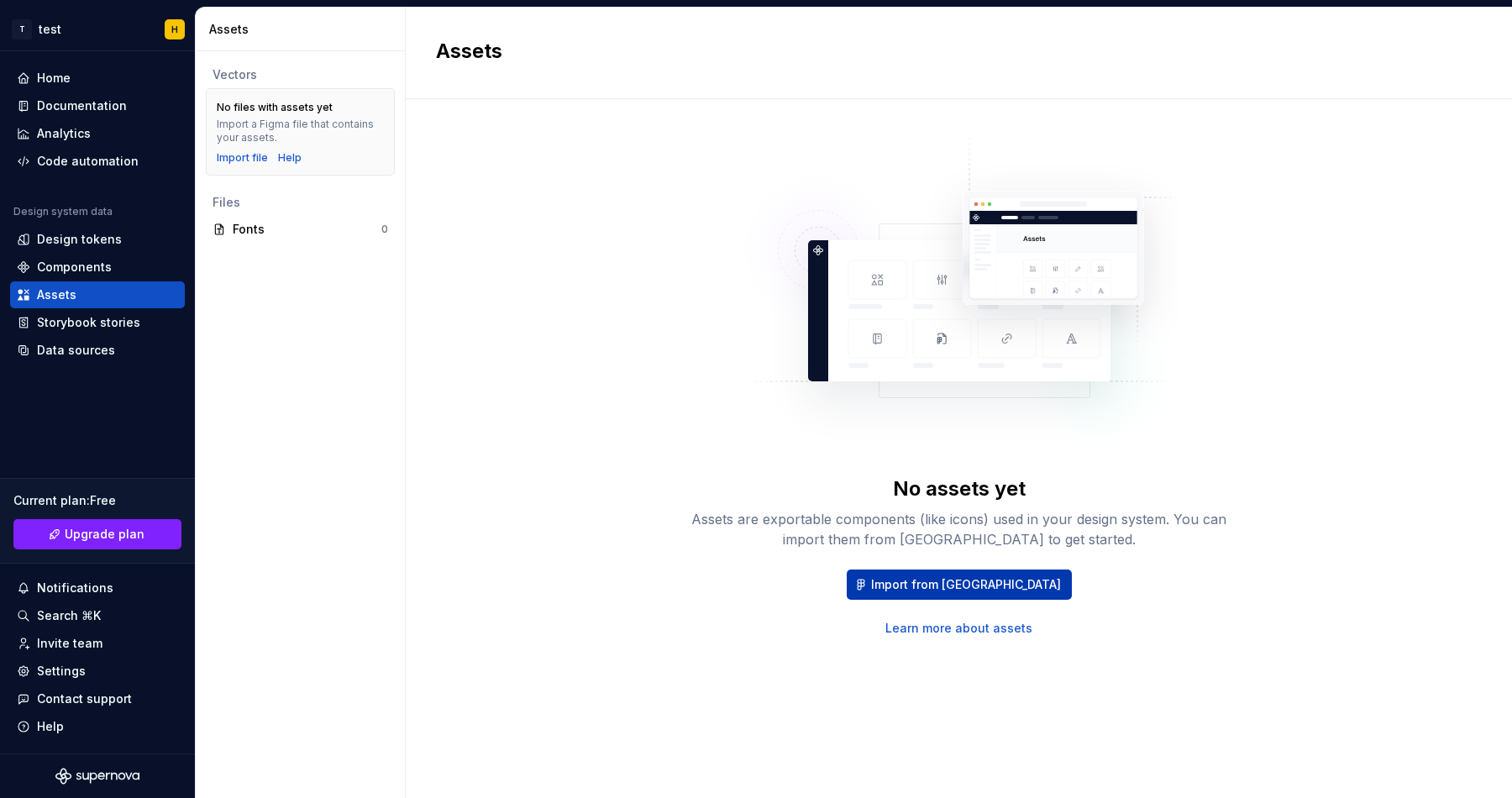
click at [990, 591] on span "Import from Figma" at bounding box center [966, 584] width 190 height 17
click at [76, 81] on div "Home" at bounding box center [97, 78] width 161 height 17
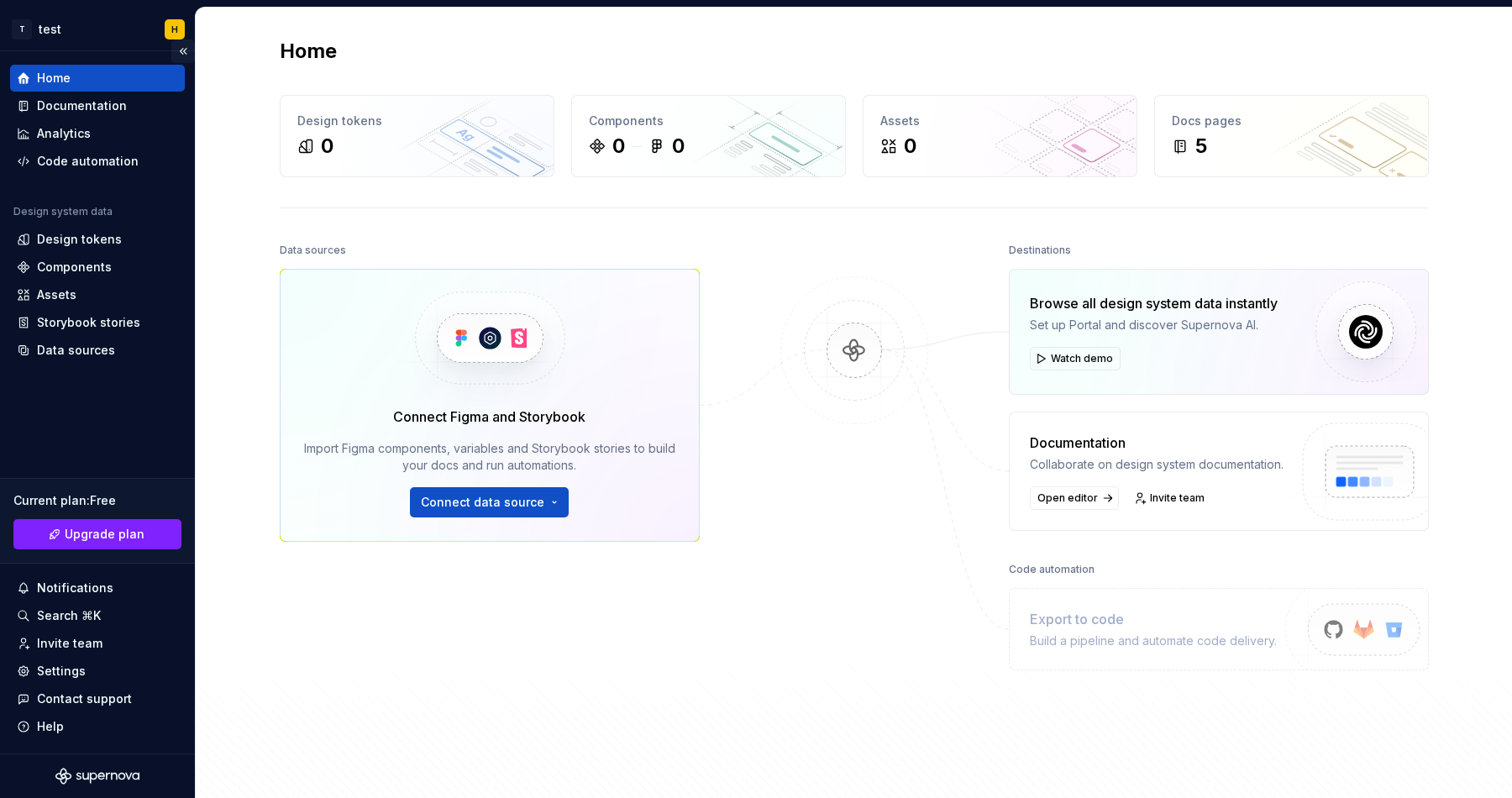
click at [182, 50] on button "Collapse sidebar" at bounding box center [182, 51] width 24 height 24
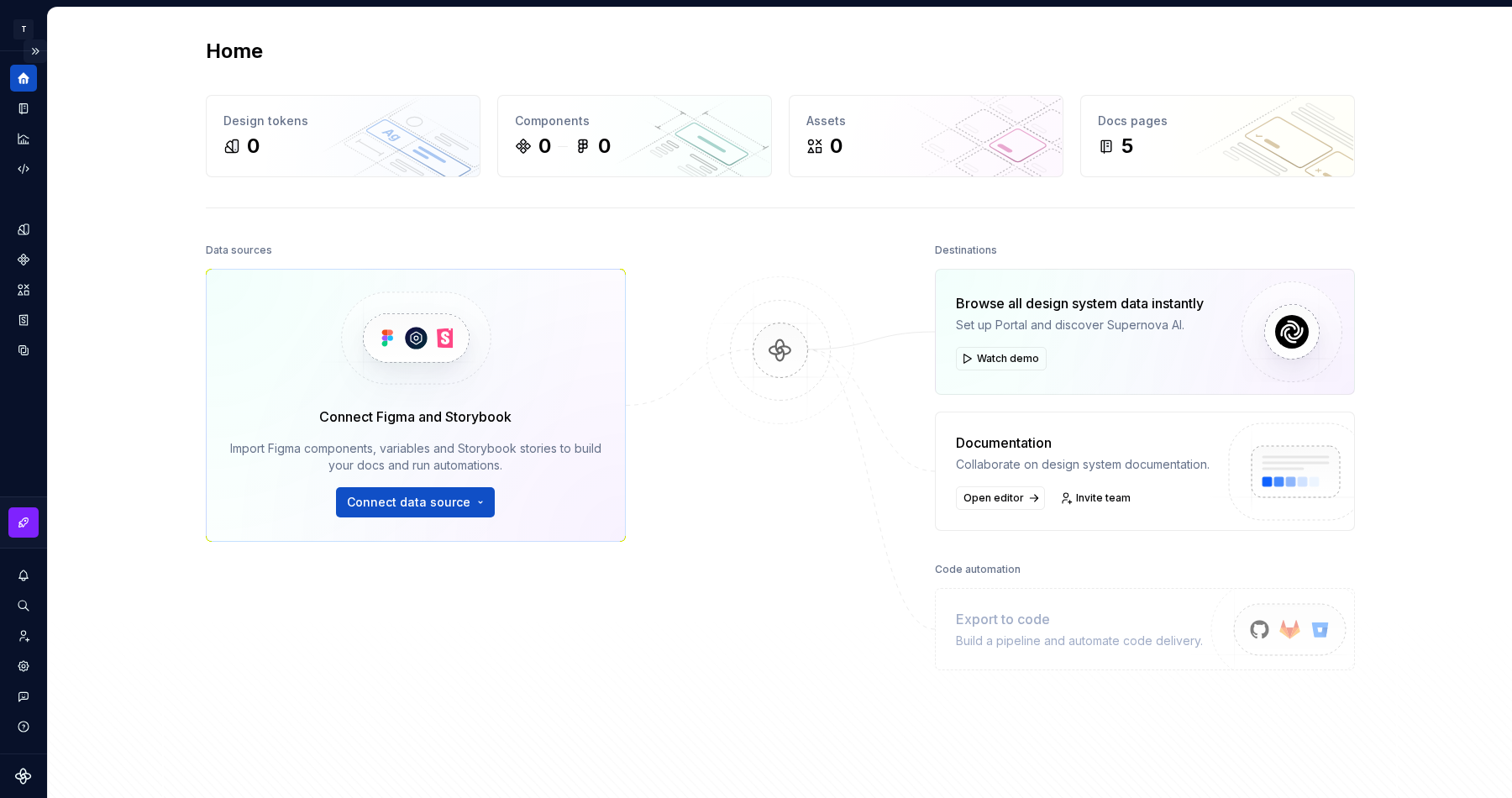
click at [41, 53] on button "Expand sidebar" at bounding box center [35, 51] width 24 height 24
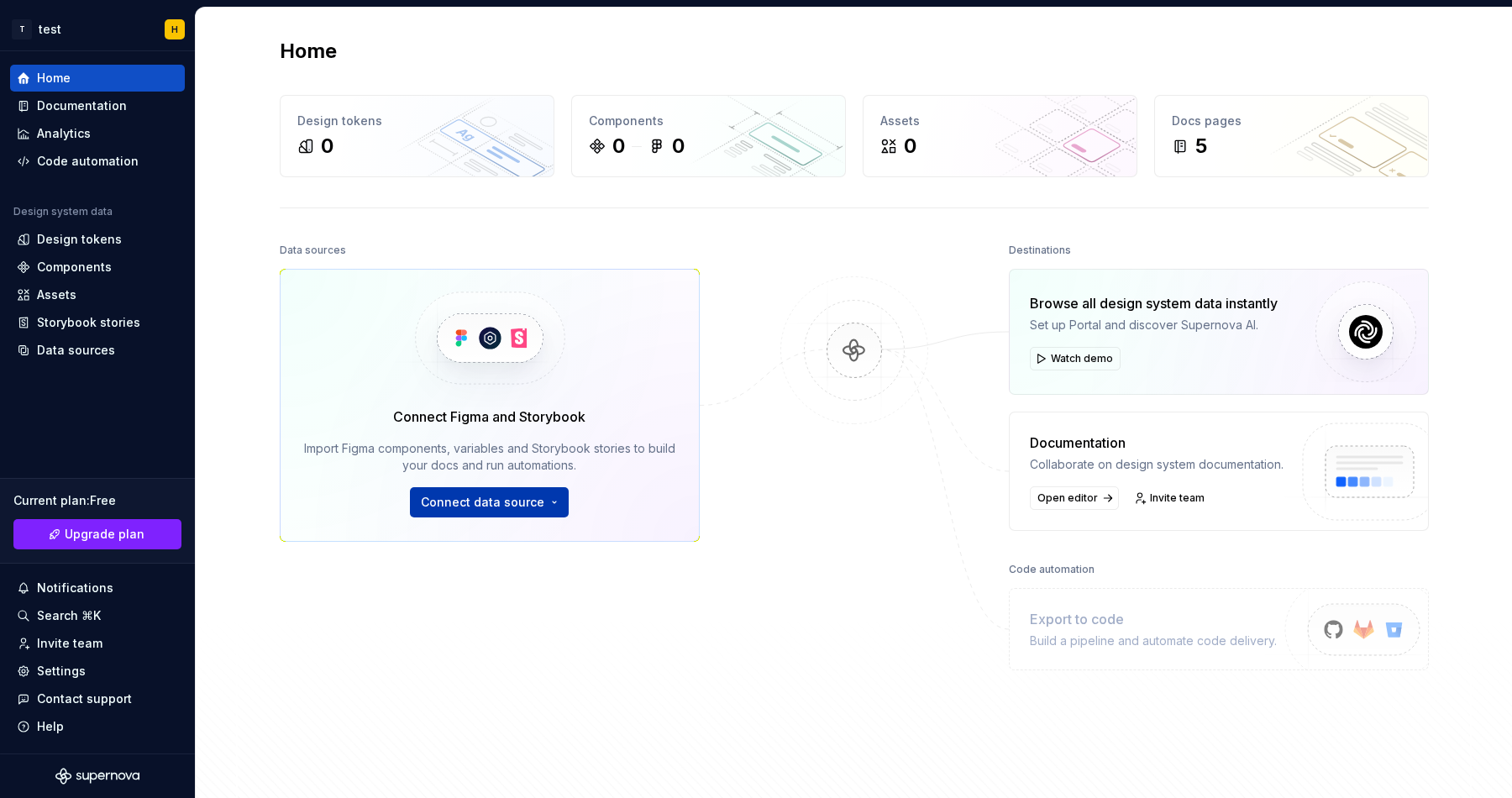
click at [500, 495] on span "Connect data source" at bounding box center [482, 502] width 124 height 17
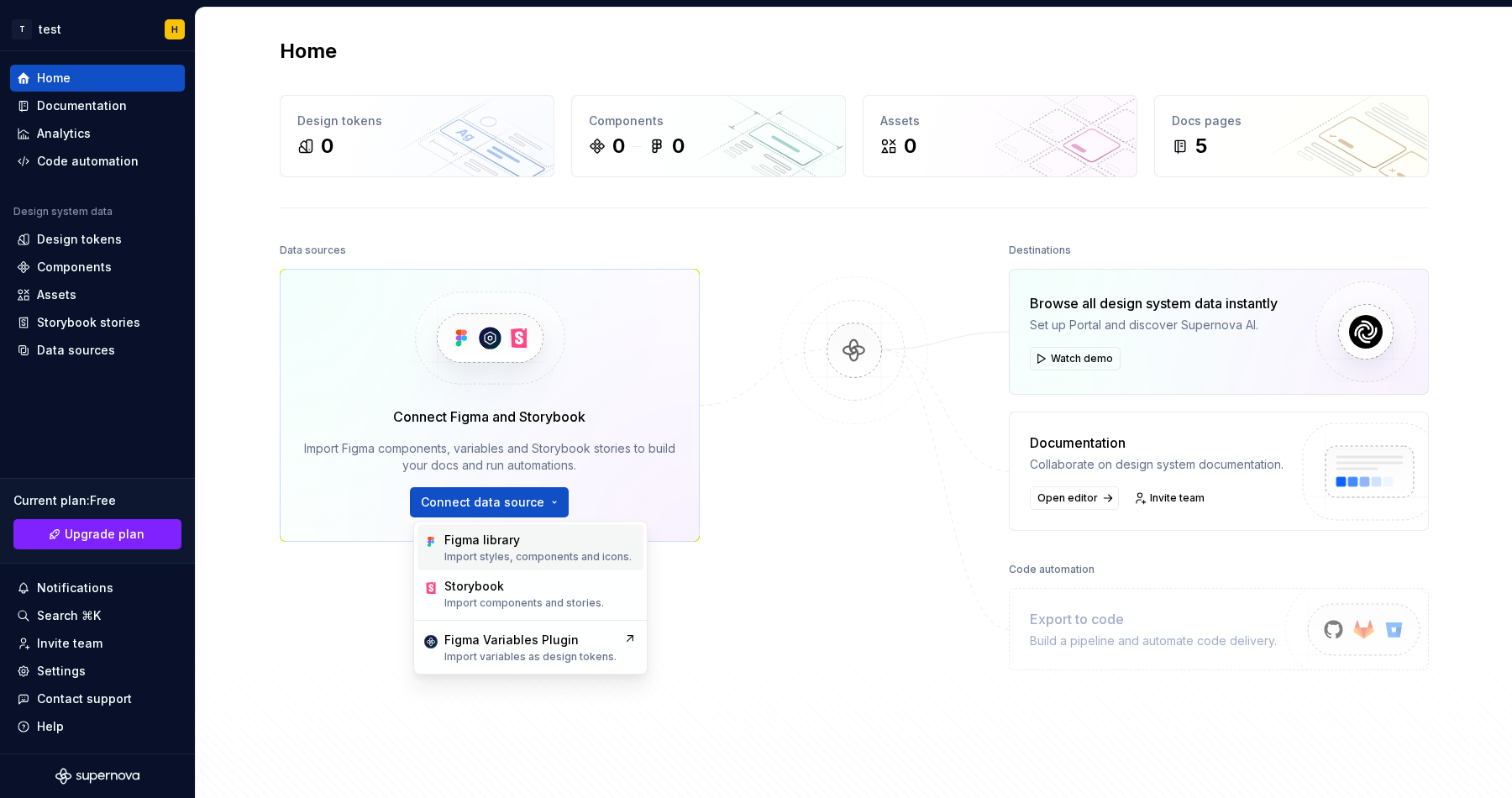
click at [505, 557] on p "Import styles, components and icons." at bounding box center [538, 557] width 188 height 13
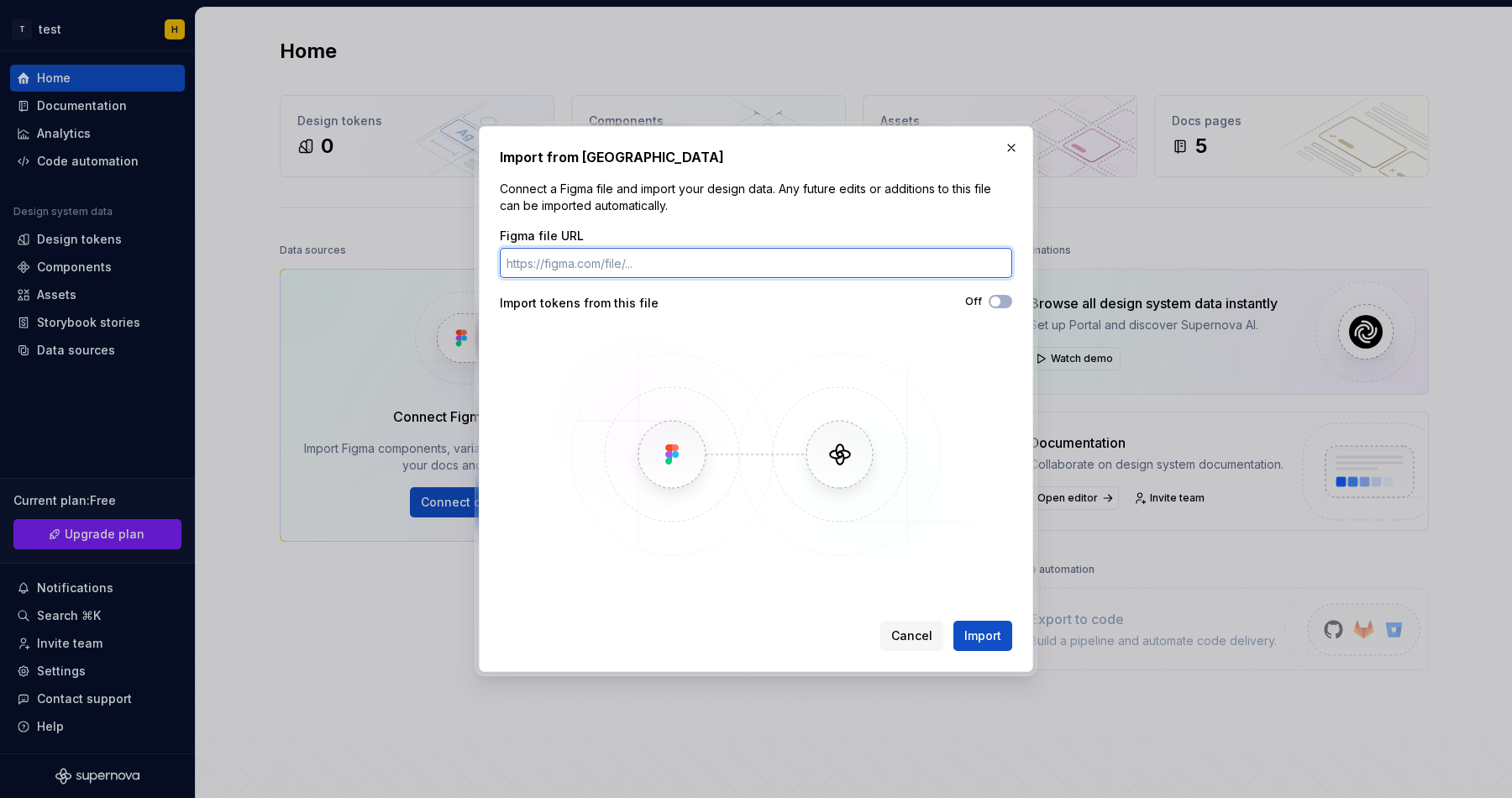
paste input "https://www.figma.com/design/V0UznLiBE648Nyi8zNtzIF/Bogdan-Tests?node-id=0-1&t=…"
type input "https://www.figma.com/design/V0UznLiBE648Nyi8zNtzIF/Bogdan-Tests?node-id=0-1&t=…"
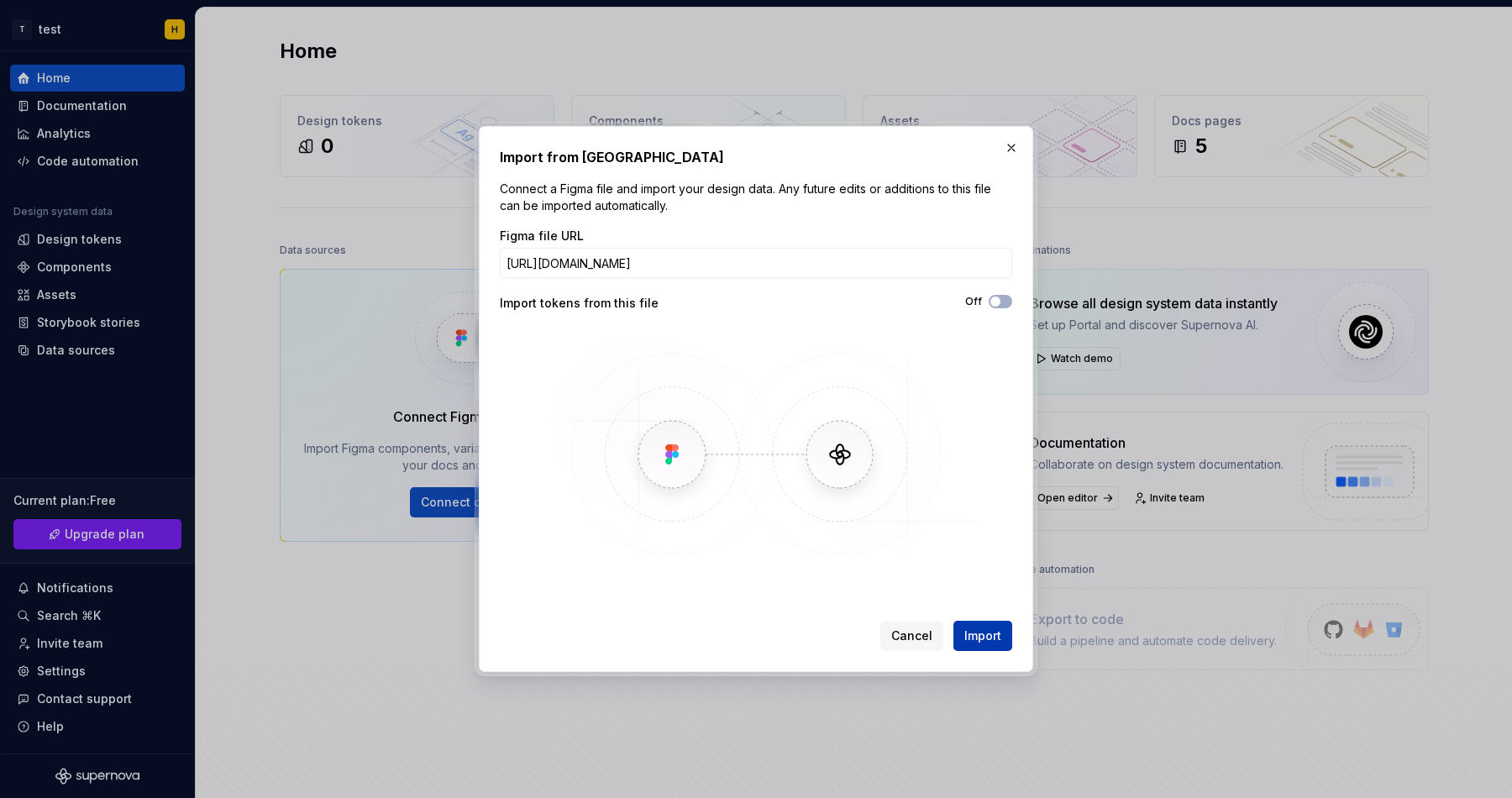
click at [983, 644] on span "Import" at bounding box center [983, 636] width 37 height 17
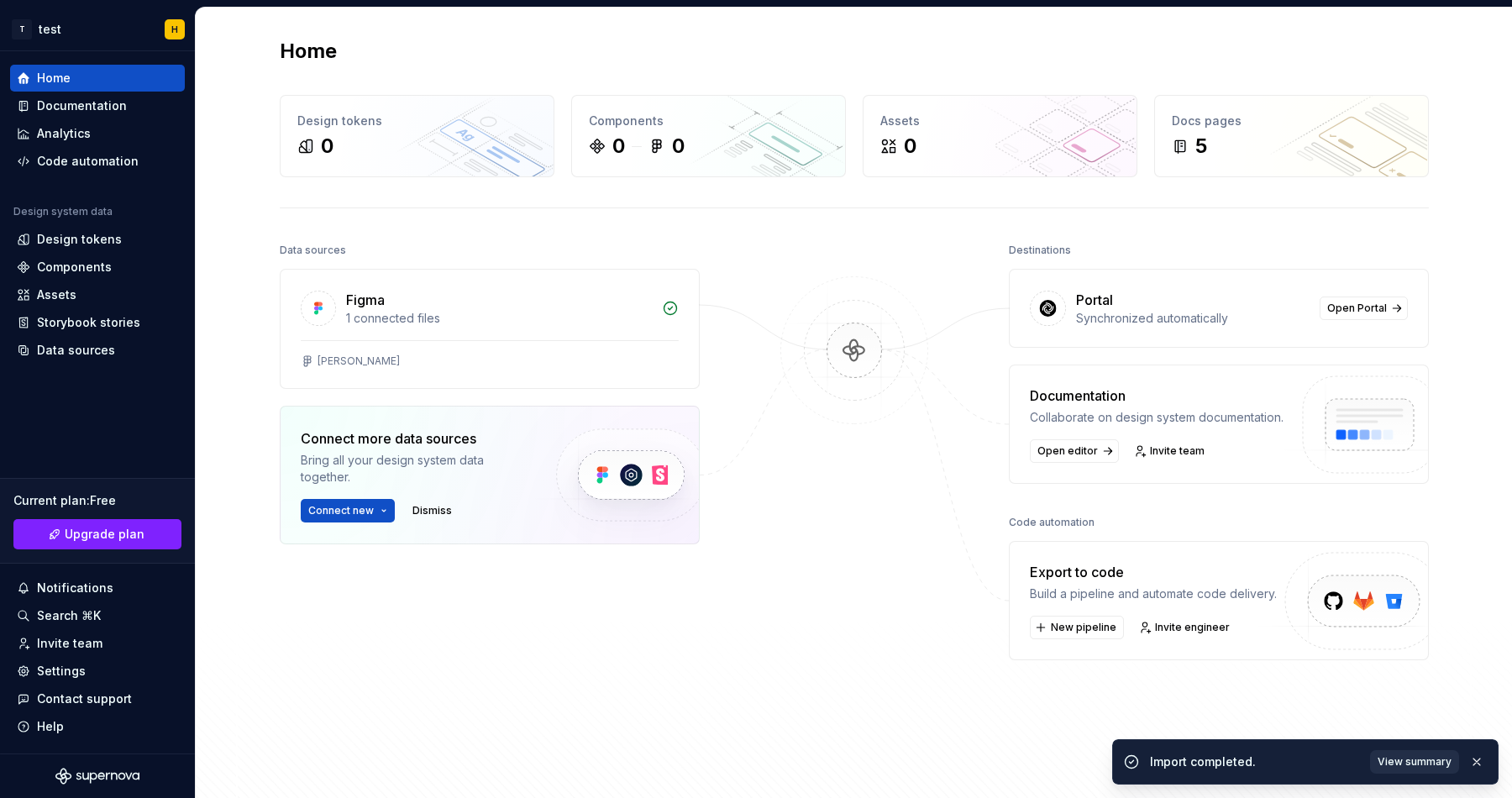
click at [1399, 756] on span "View summary" at bounding box center [1415, 761] width 74 height 13
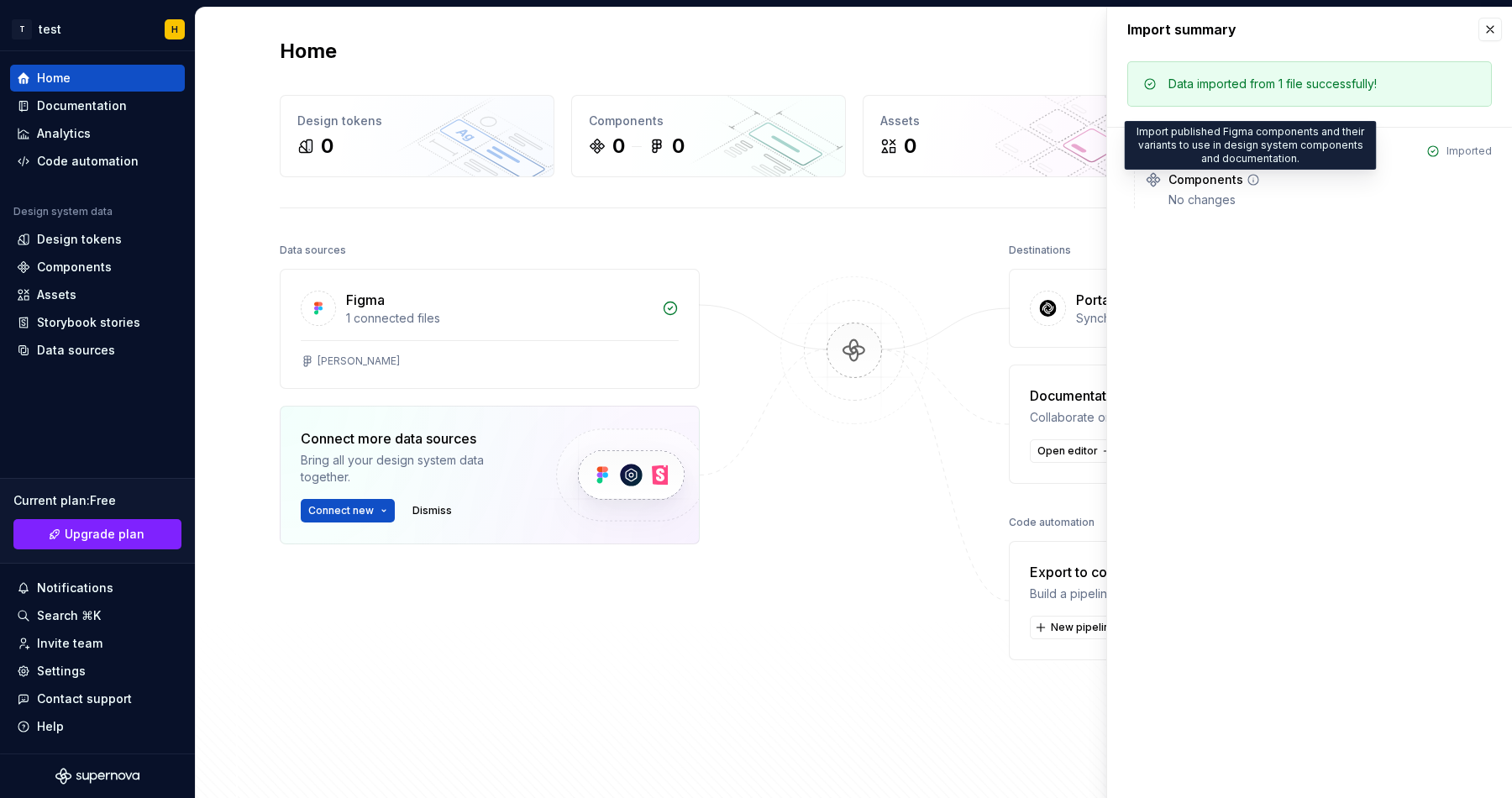
click at [1251, 179] on icon at bounding box center [1253, 179] width 10 height 10
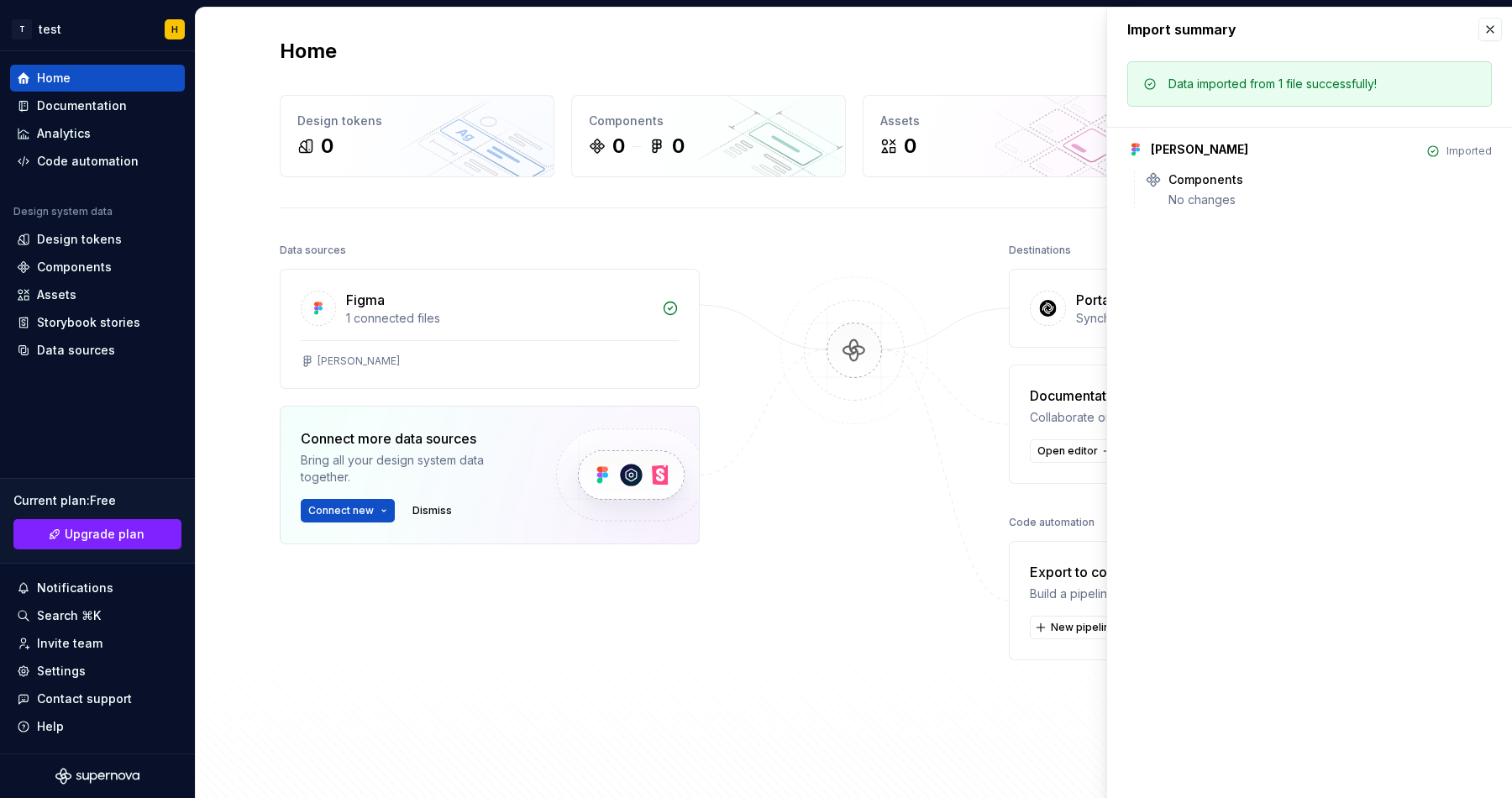
click at [902, 458] on img at bounding box center [855, 367] width 163 height 182
click at [1491, 35] on button "button" at bounding box center [1490, 29] width 24 height 24
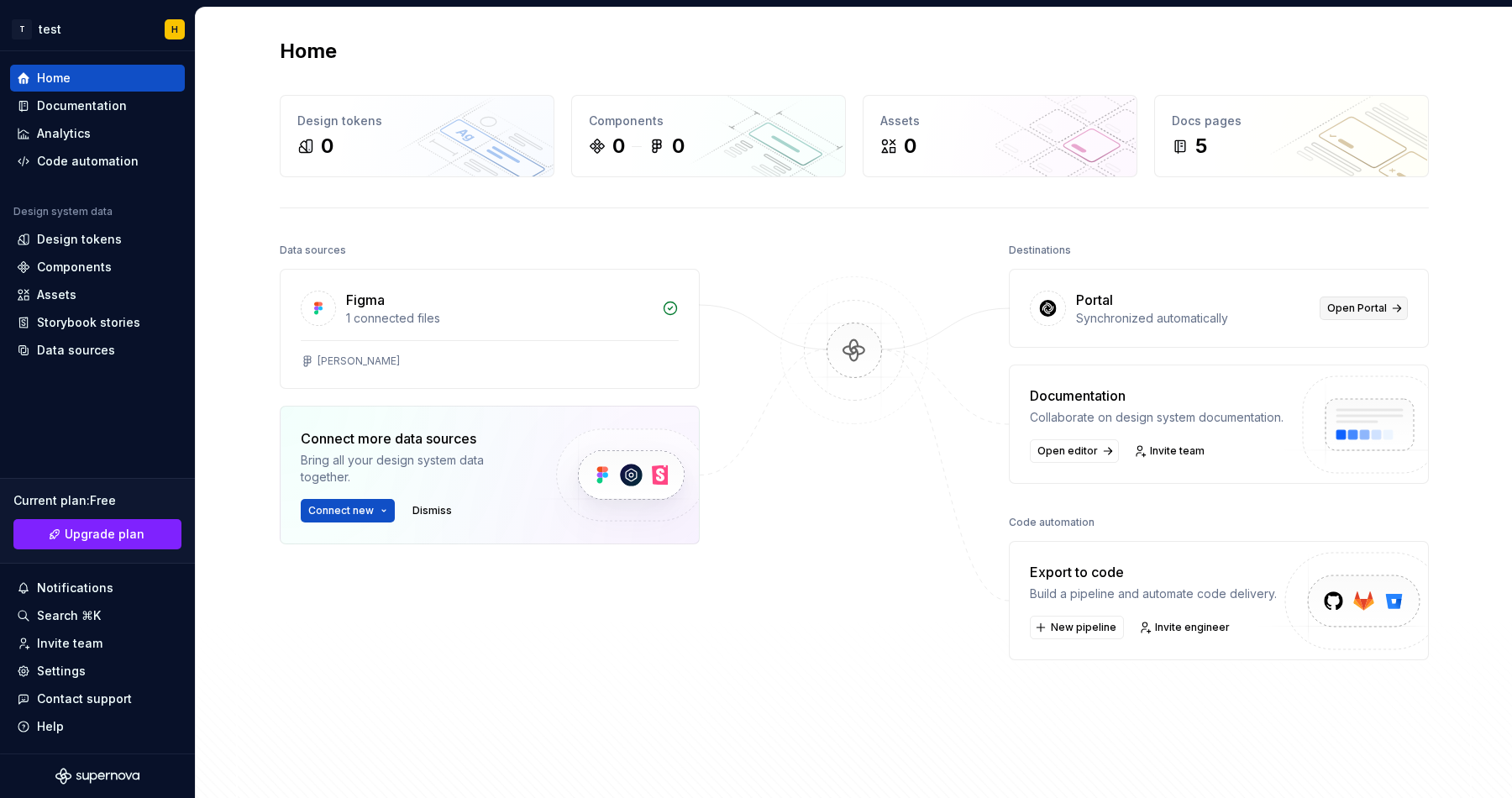
click at [1370, 310] on span "Open Portal" at bounding box center [1357, 308] width 60 height 13
click at [811, 424] on img at bounding box center [855, 367] width 163 height 182
click at [429, 317] on div "1 connected files" at bounding box center [499, 318] width 306 height 17
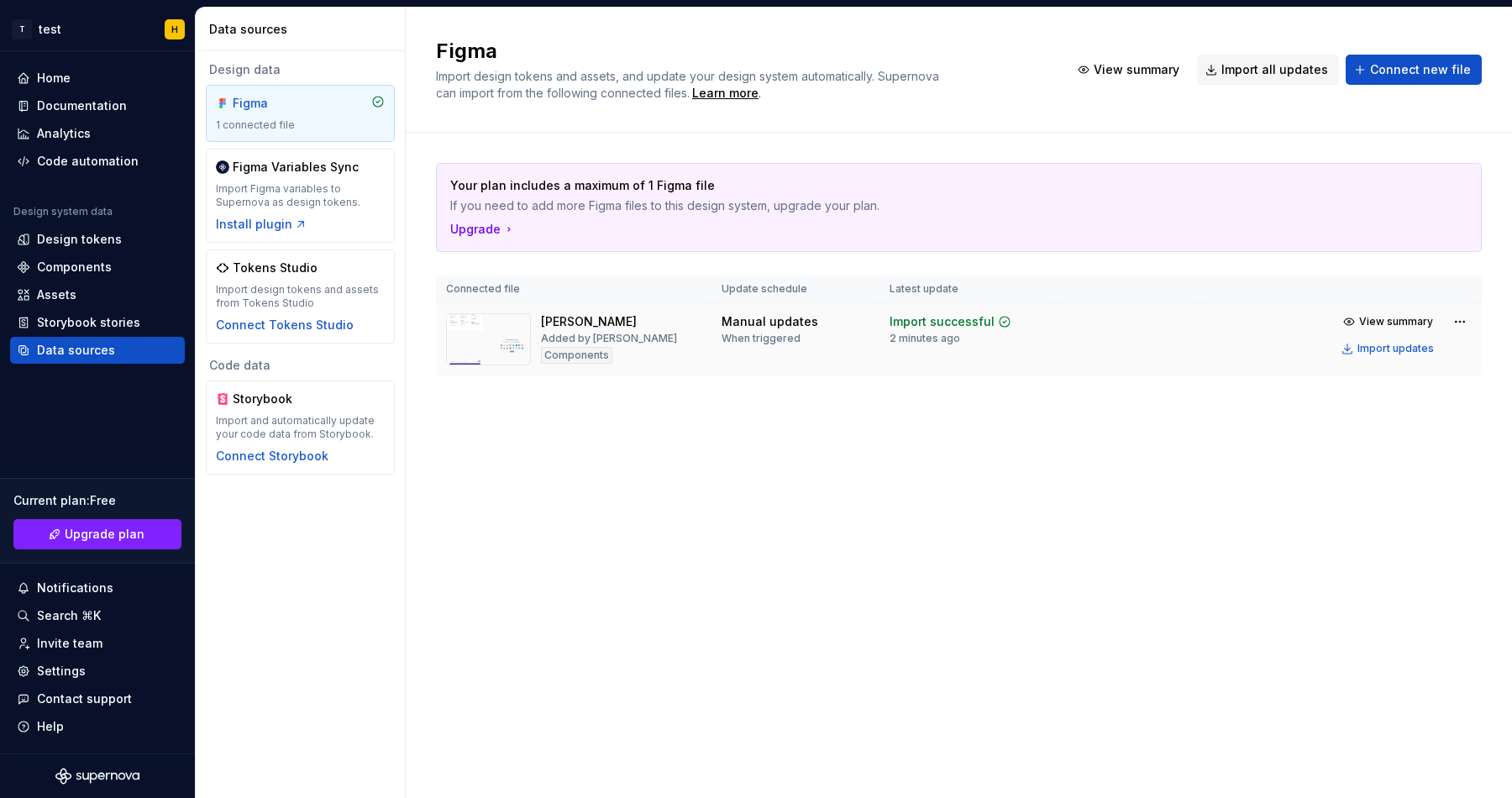
click at [589, 337] on div "Added by han" at bounding box center [608, 338] width 136 height 13
click at [576, 353] on div "Components" at bounding box center [576, 355] width 71 height 17
click at [576, 356] on div "Components" at bounding box center [576, 355] width 71 height 17
click at [486, 333] on img at bounding box center [488, 338] width 85 height 52
click at [487, 333] on img at bounding box center [488, 338] width 85 height 52
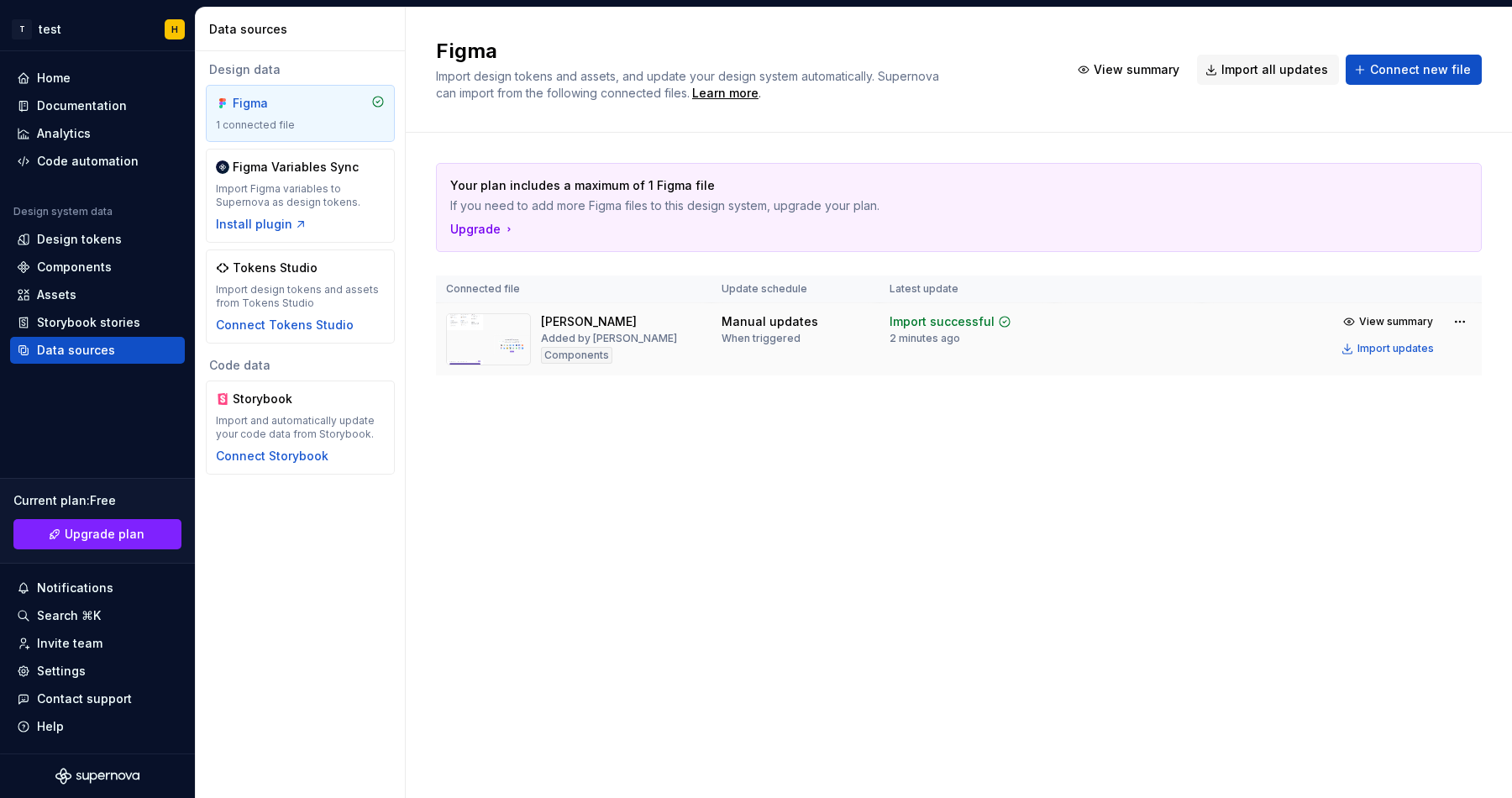
click at [487, 333] on img at bounding box center [488, 338] width 85 height 52
click at [1399, 350] on div "Import updates" at bounding box center [1395, 348] width 76 height 13
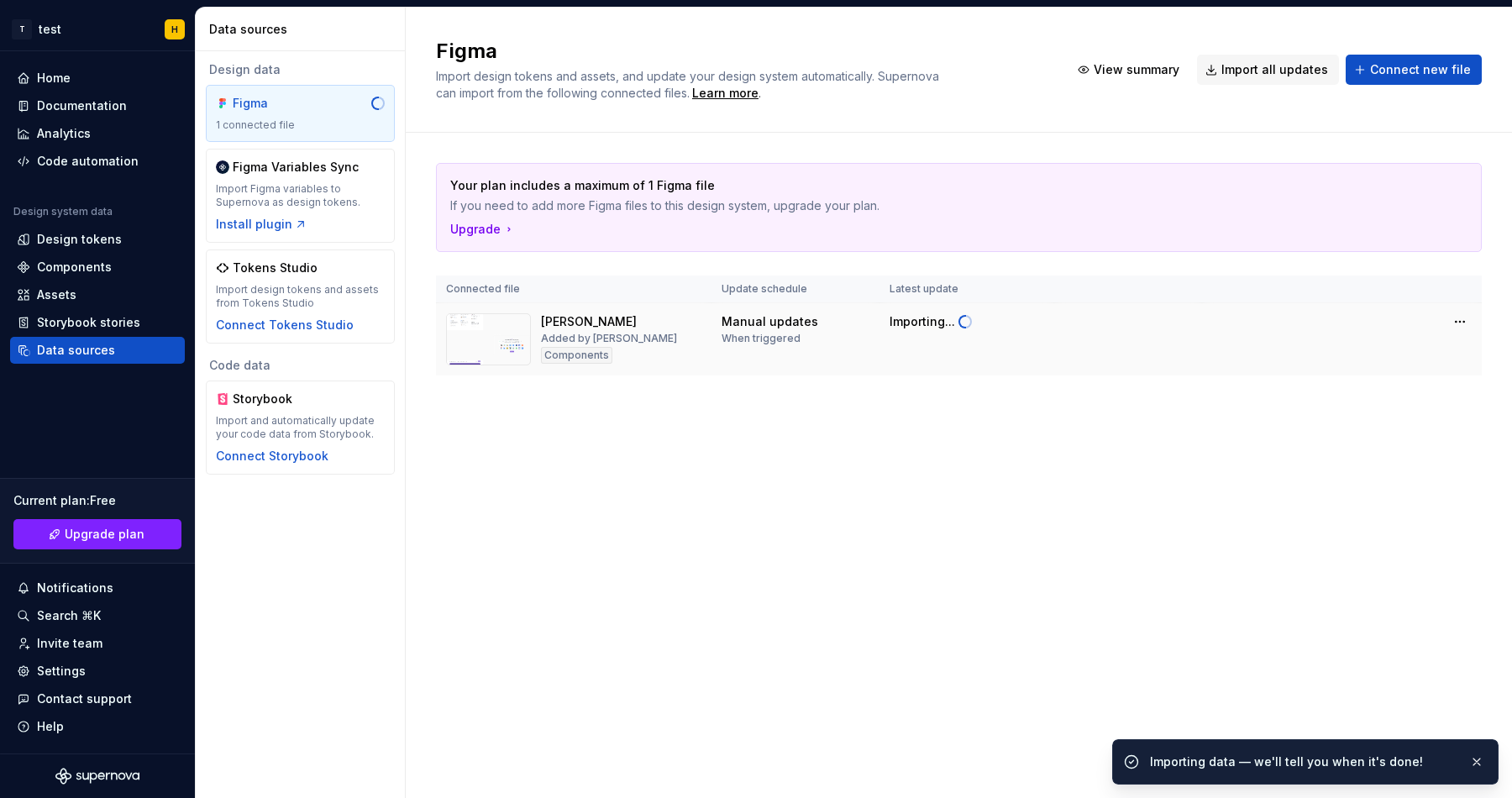
click at [1387, 322] on td at bounding box center [1341, 322] width 280 height 37
click at [1454, 324] on html "T test H Home Documentation Analytics Code automation Design system data Design…" at bounding box center [756, 399] width 1512 height 798
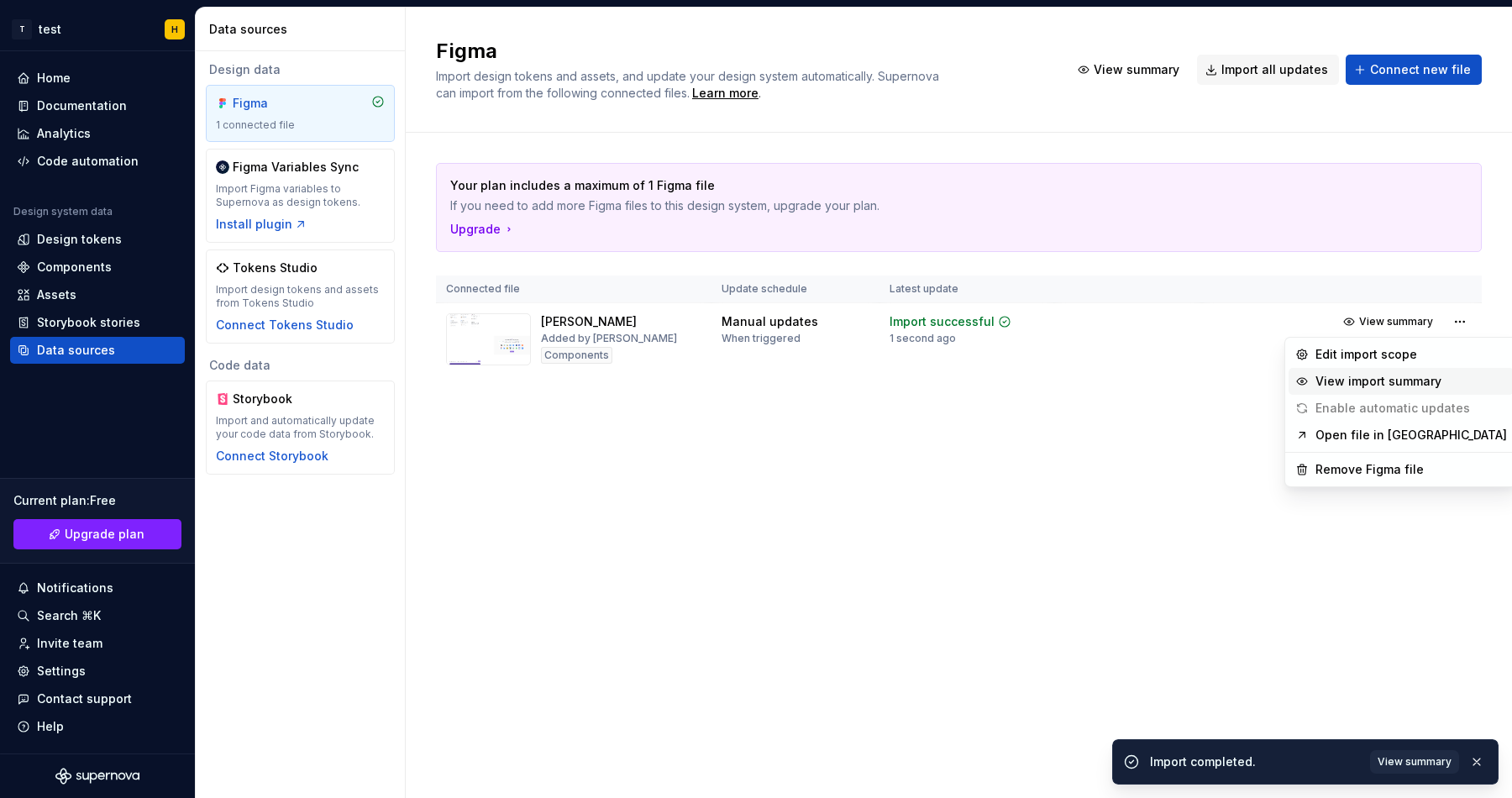
click at [1411, 387] on div "View import summary" at bounding box center [1411, 381] width 191 height 17
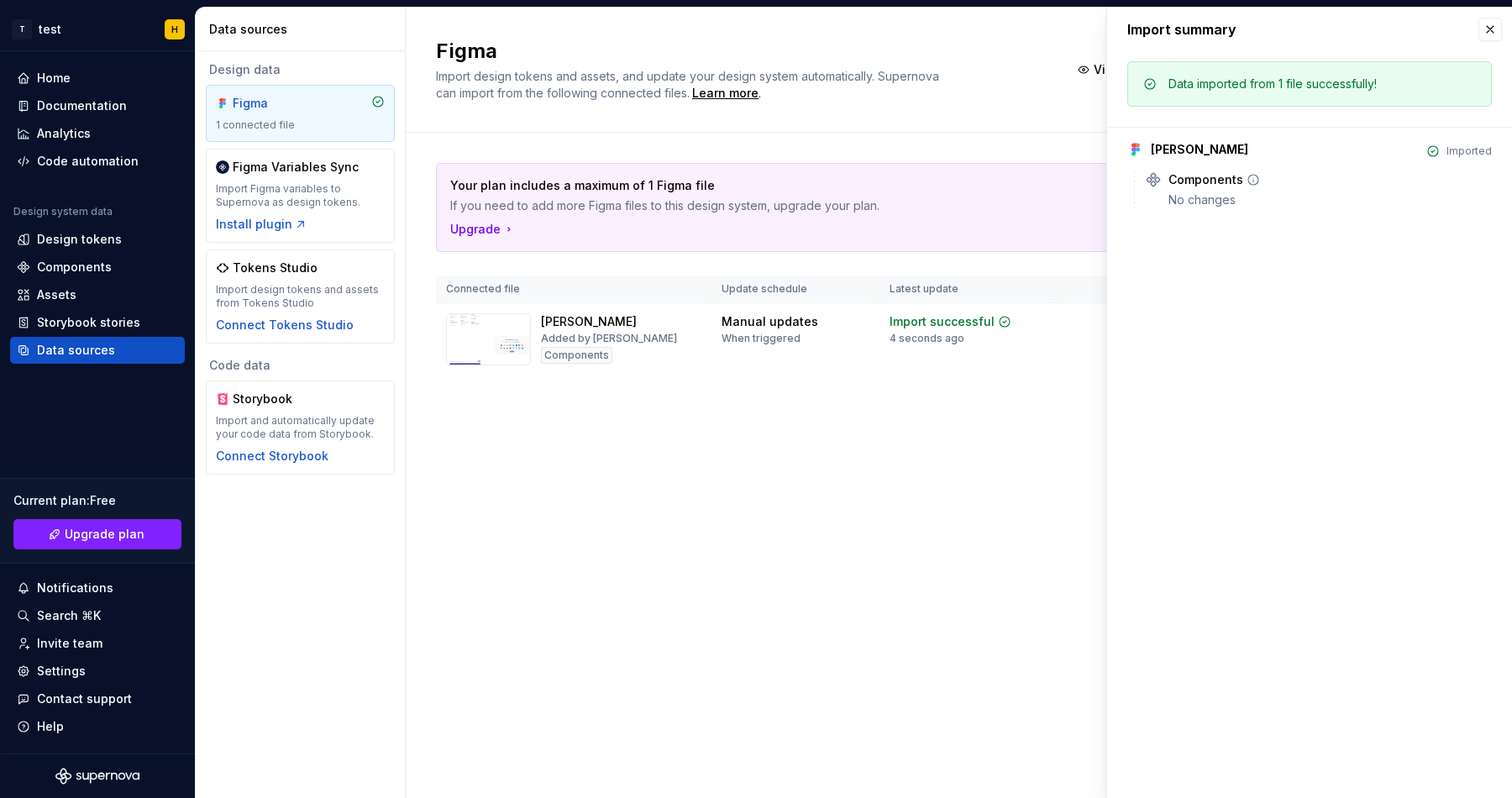
click at [1198, 182] on div "Components" at bounding box center [1205, 179] width 75 height 17
click at [1154, 179] on icon at bounding box center [1153, 179] width 17 height 17
click at [1132, 133] on div "Bogdan Tests Imported Components No changes" at bounding box center [1310, 167] width 365 height 82
click at [1489, 24] on button "button" at bounding box center [1490, 29] width 24 height 24
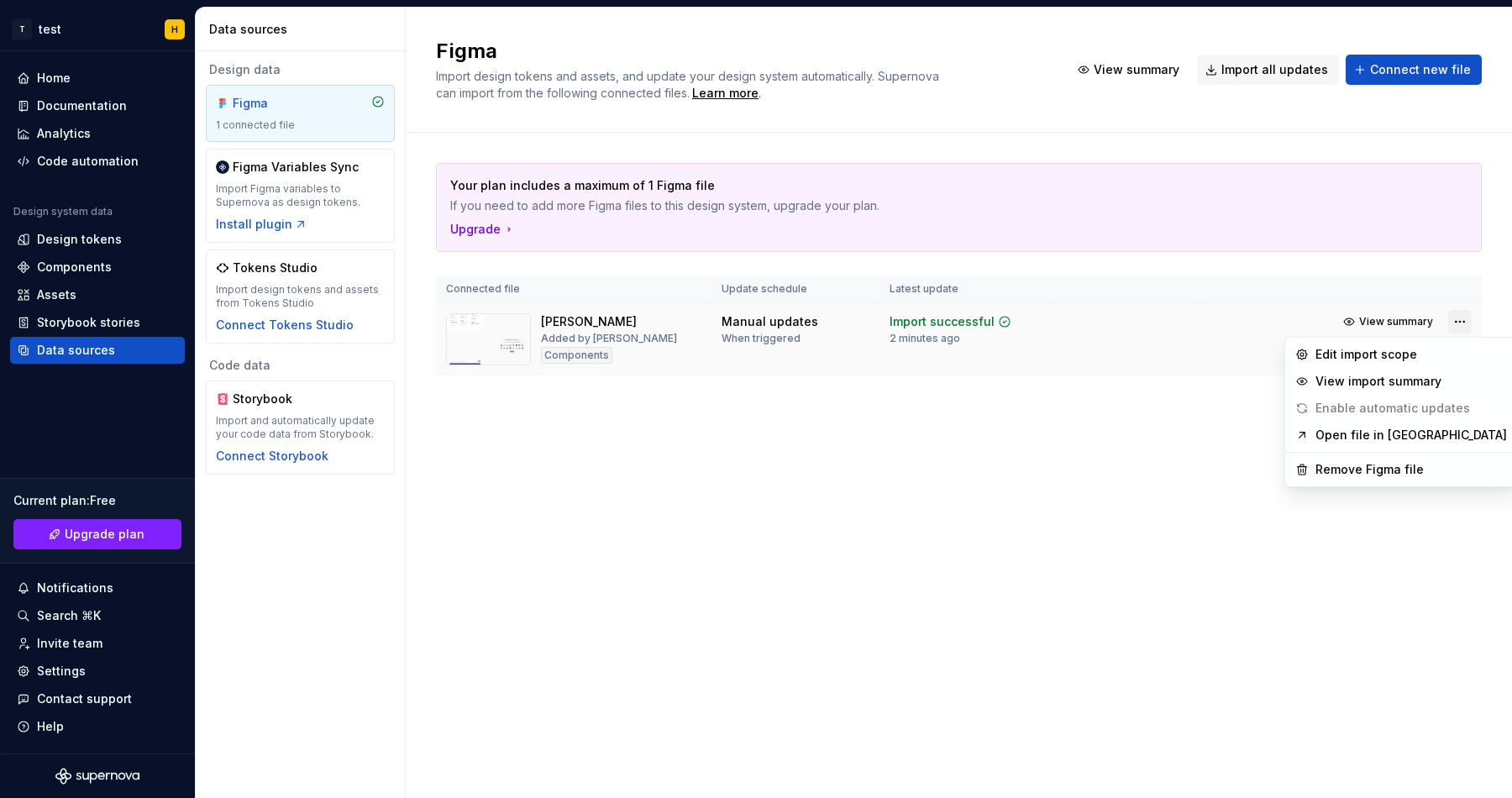
click at [1457, 323] on html "T test H Home Documentation Analytics Code automation Design system data Design…" at bounding box center [756, 399] width 1512 height 798
click at [1359, 465] on div "Remove Figma file" at bounding box center [1411, 469] width 191 height 17
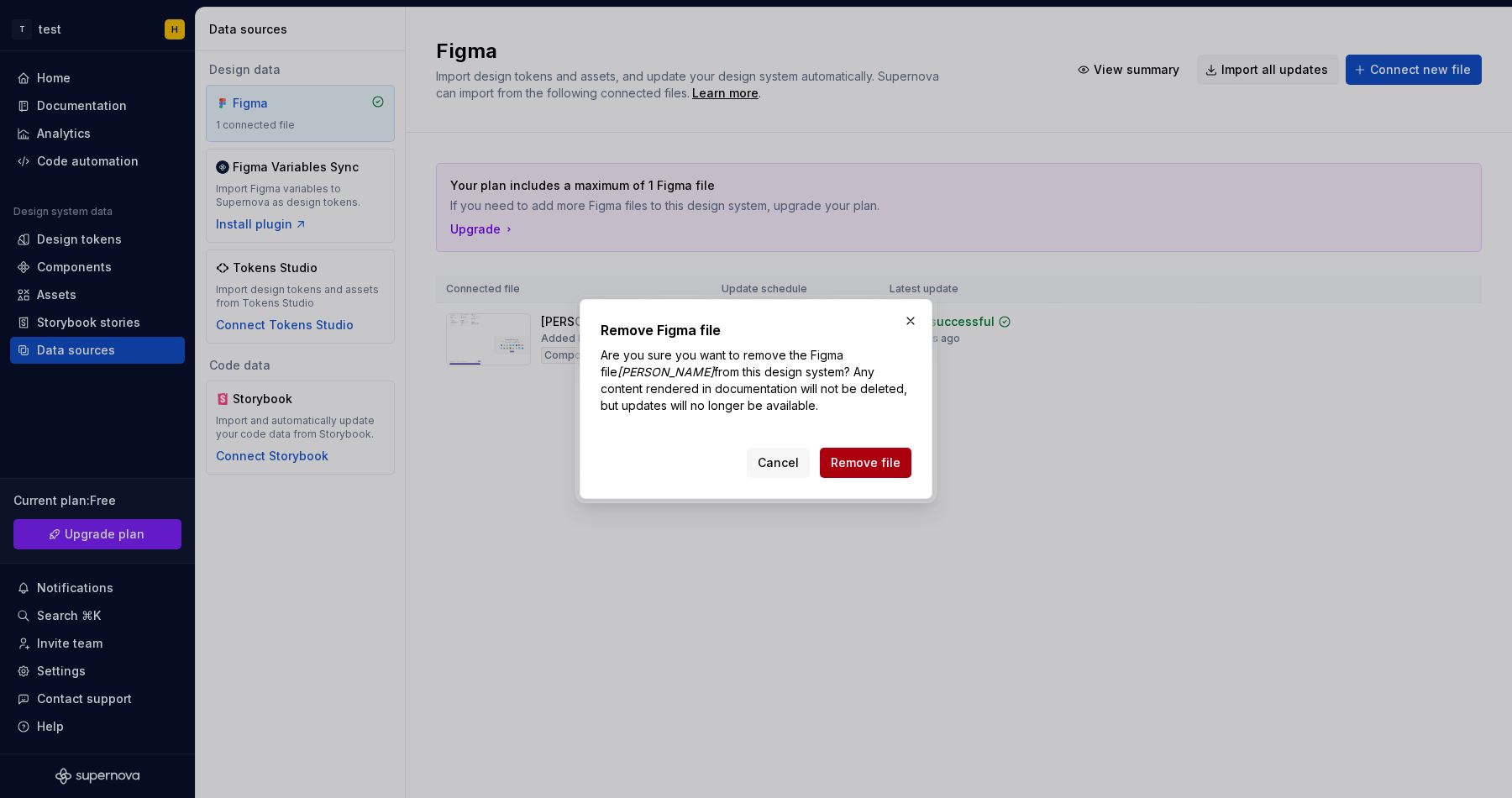
click at [895, 468] on span "Remove file" at bounding box center [866, 462] width 70 height 17
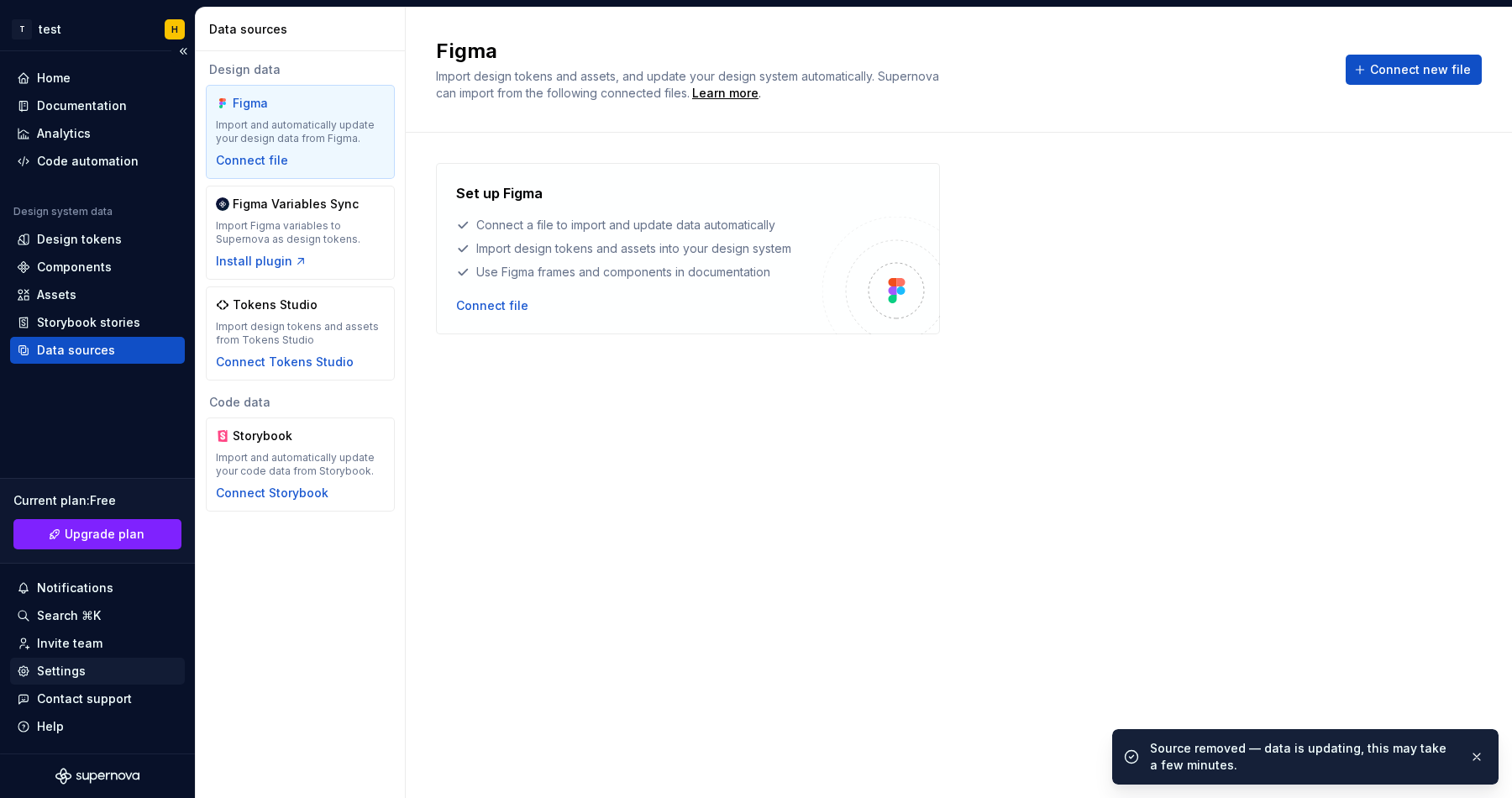
click at [75, 666] on div "Settings" at bounding box center [61, 671] width 49 height 17
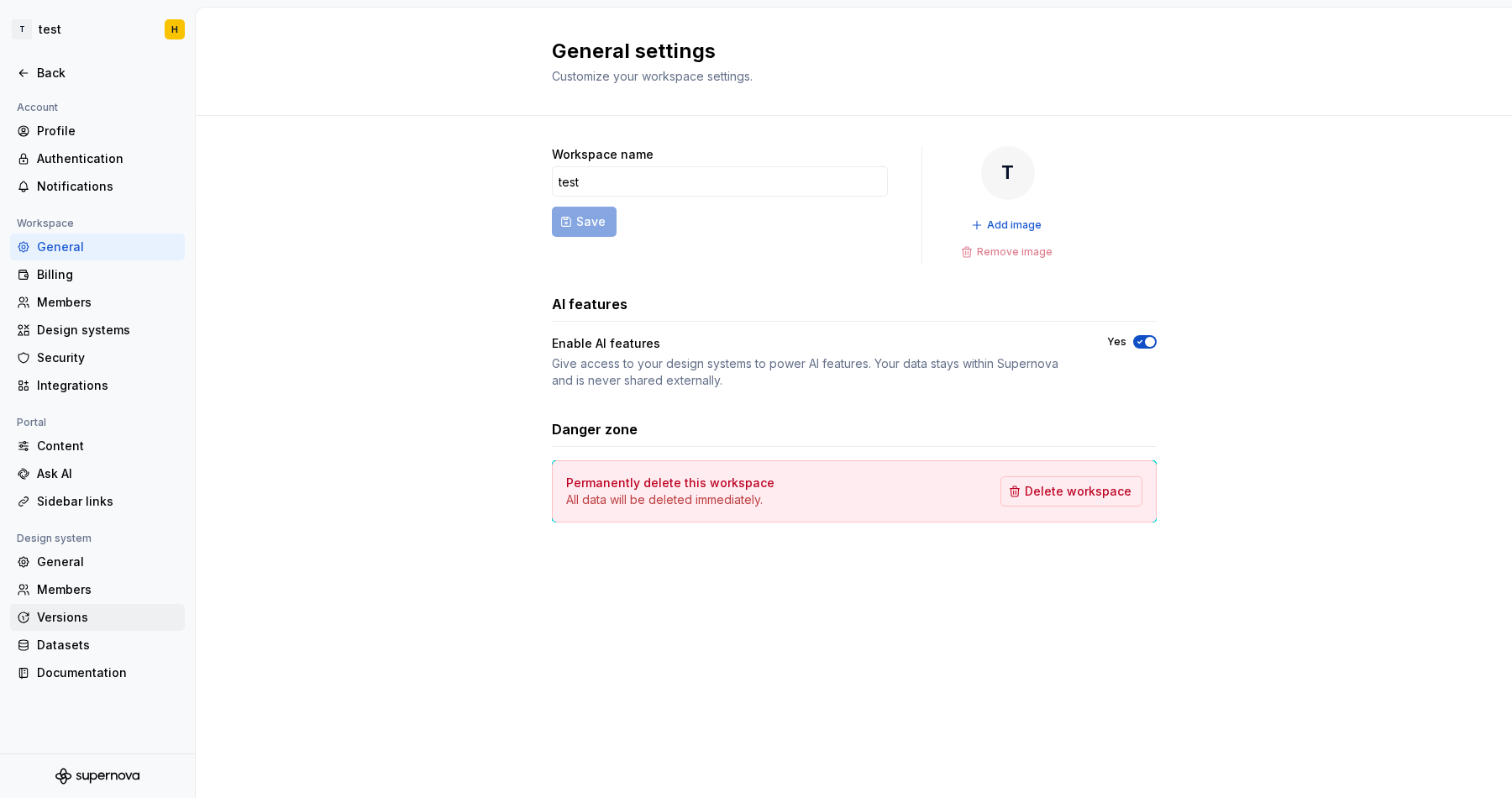
click at [101, 626] on div "Versions" at bounding box center [96, 617] width 174 height 27
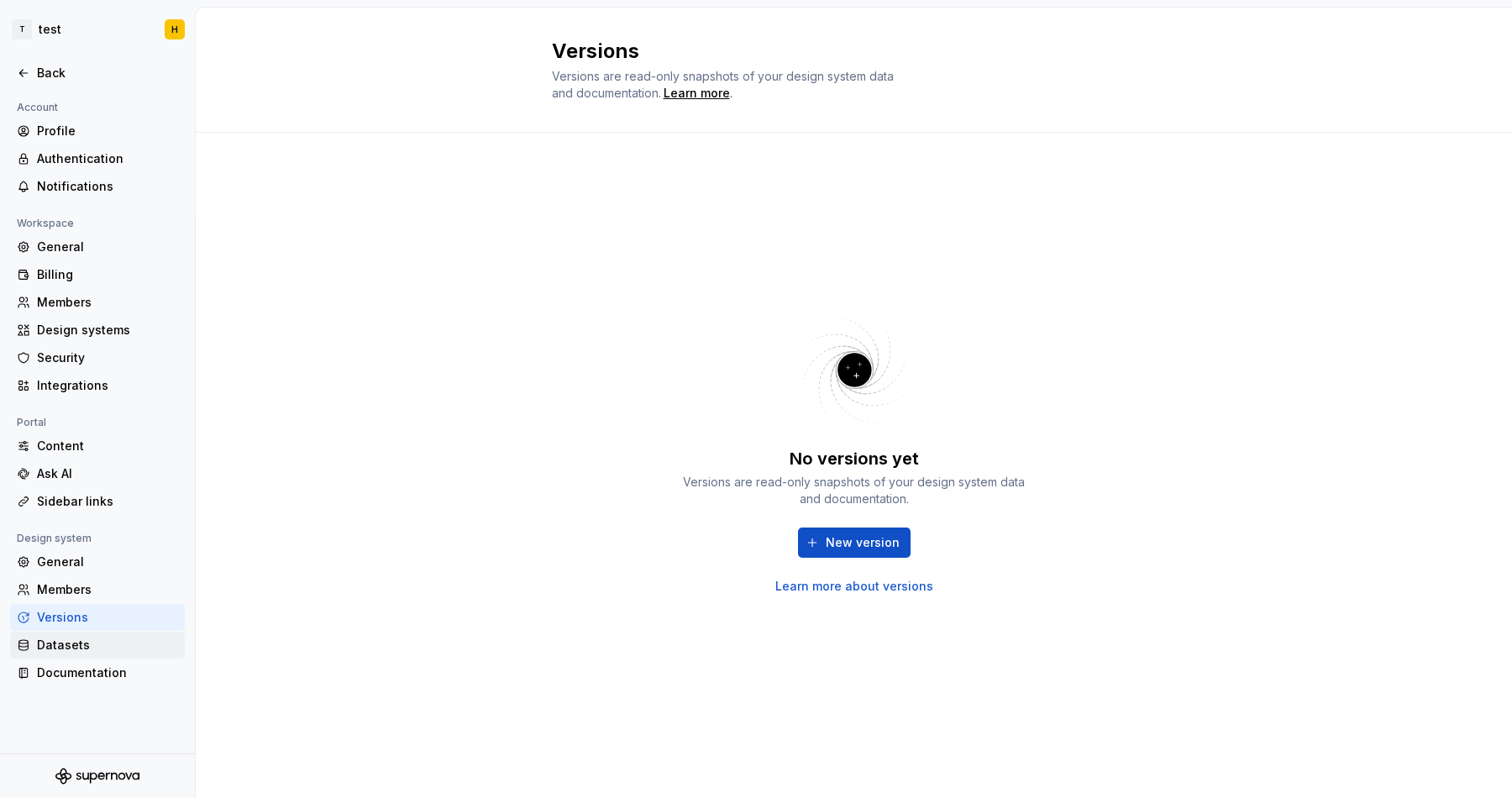
click at [98, 653] on div "Datasets" at bounding box center [107, 645] width 141 height 17
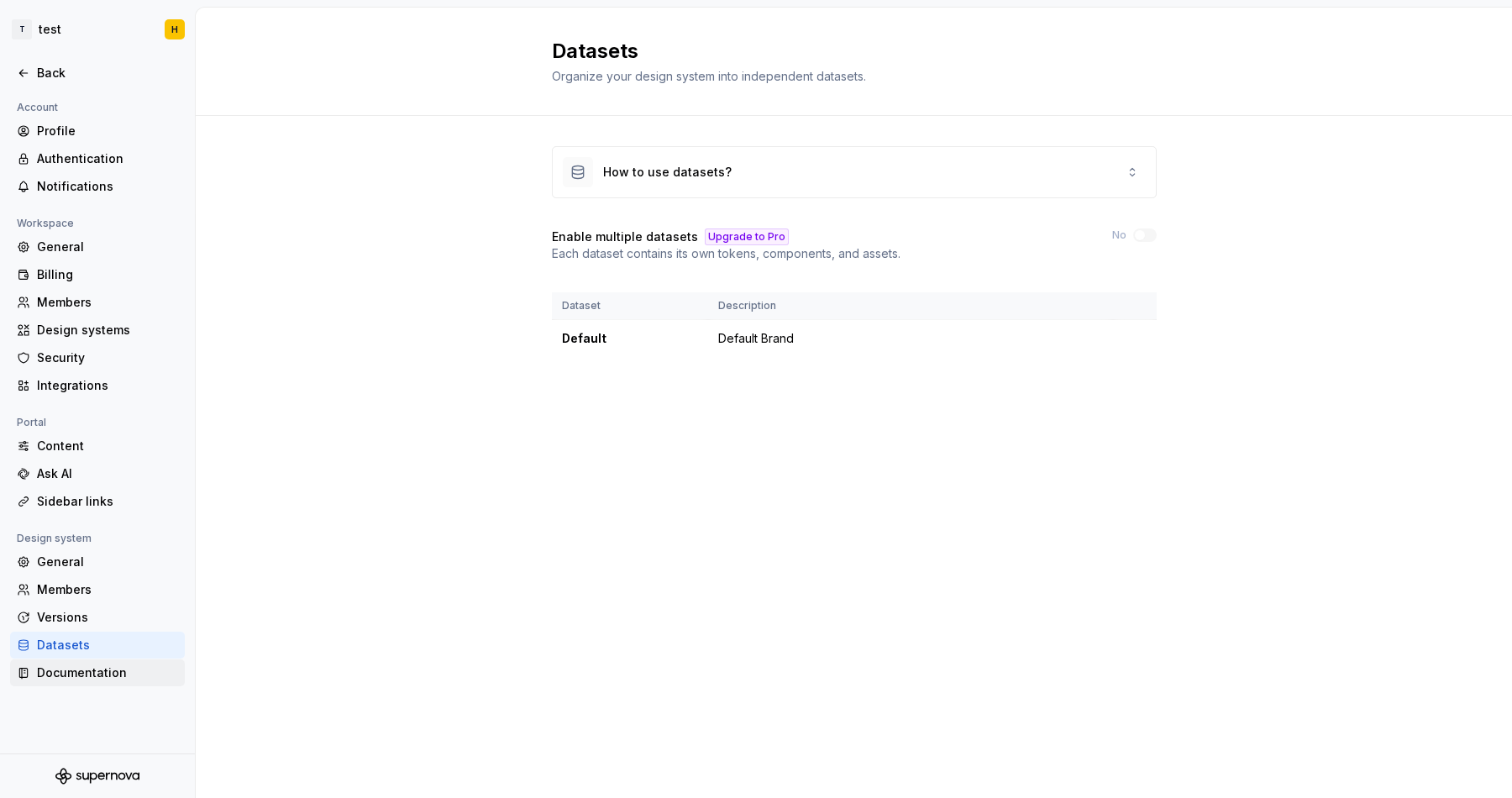
click at [95, 675] on div "Documentation" at bounding box center [107, 673] width 141 height 17
